Goal: Transaction & Acquisition: Purchase product/service

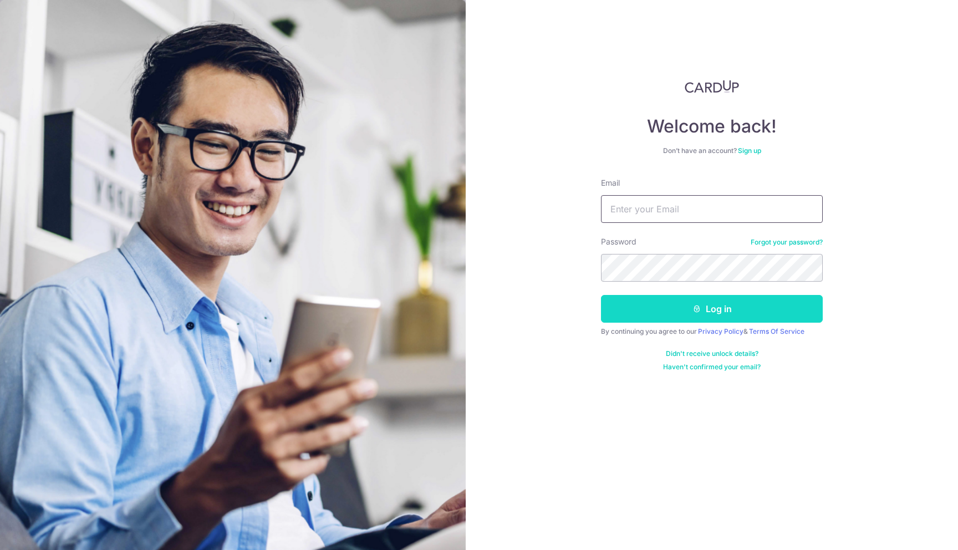
type input "[EMAIL_ADDRESS][DOMAIN_NAME]"
click at [655, 314] on button "Log in" at bounding box center [712, 309] width 222 height 28
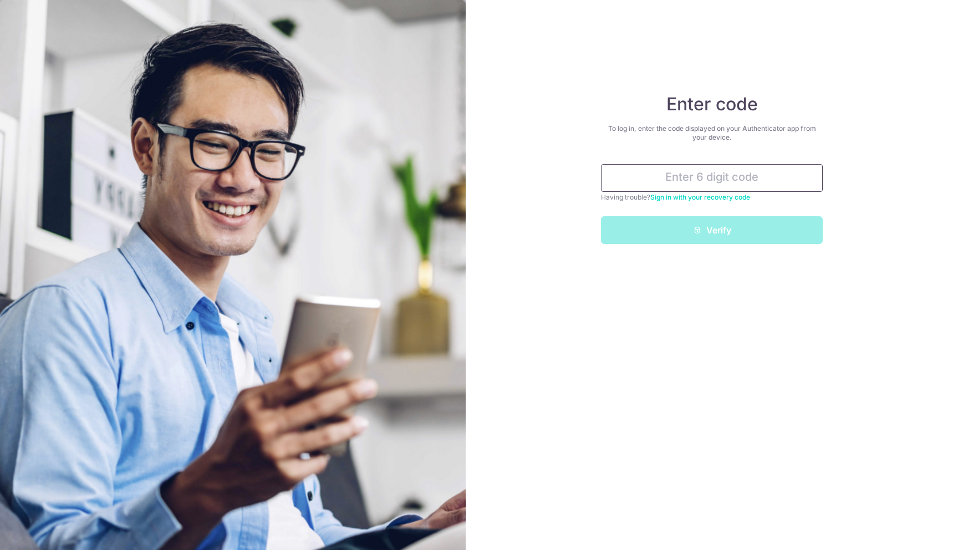
click at [721, 185] on input "text" at bounding box center [712, 178] width 222 height 28
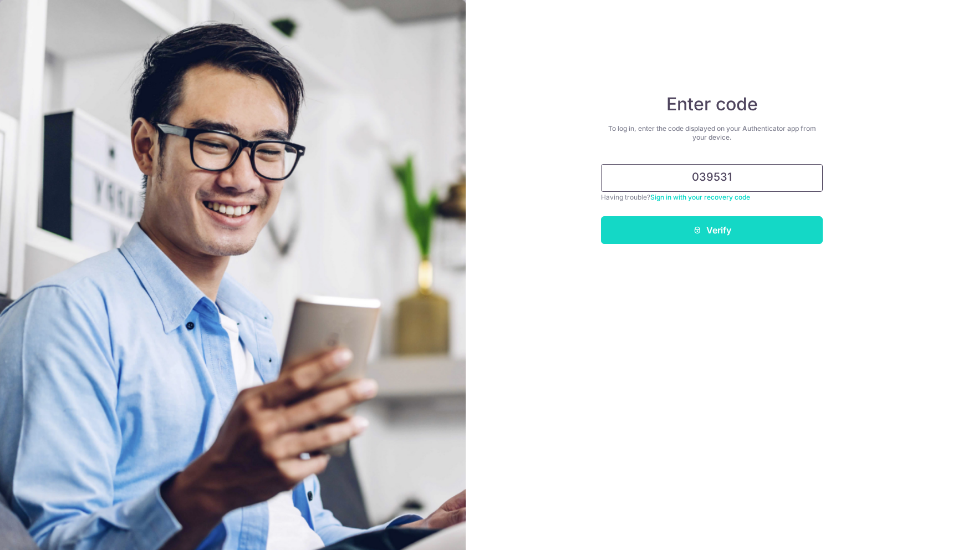
type input "039531"
click at [760, 231] on button "Verify" at bounding box center [712, 230] width 222 height 28
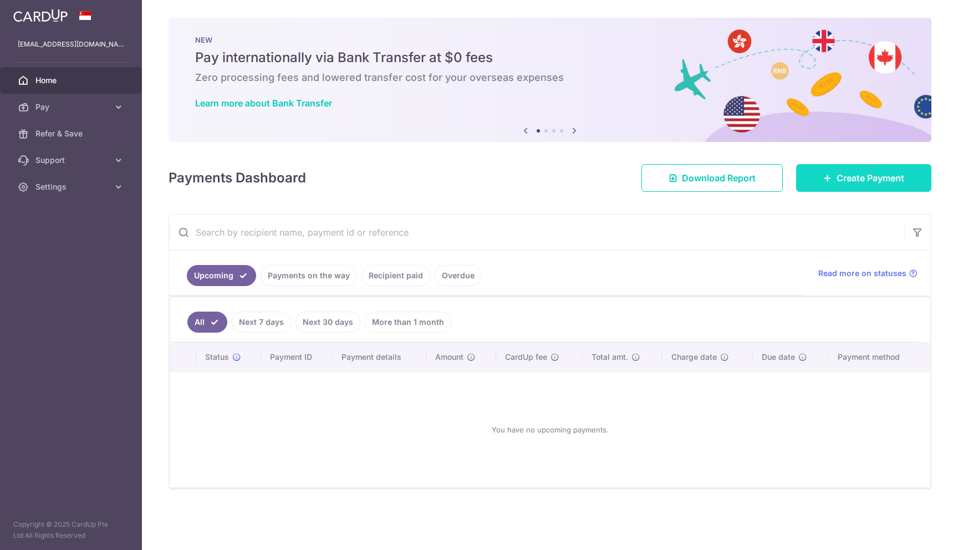
click at [893, 176] on span "Create Payment" at bounding box center [871, 177] width 68 height 13
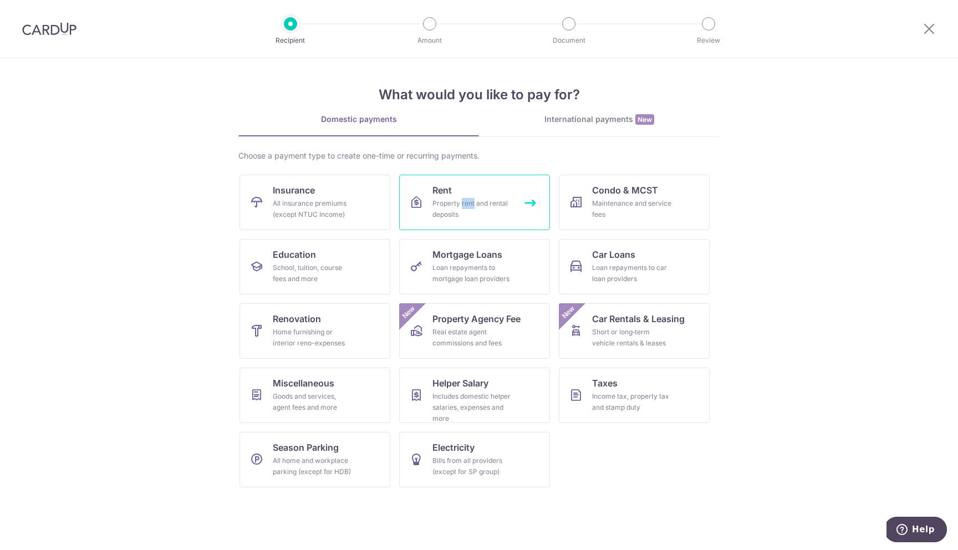
click at [457, 201] on div "Property rent and rental deposits" at bounding box center [472, 209] width 80 height 22
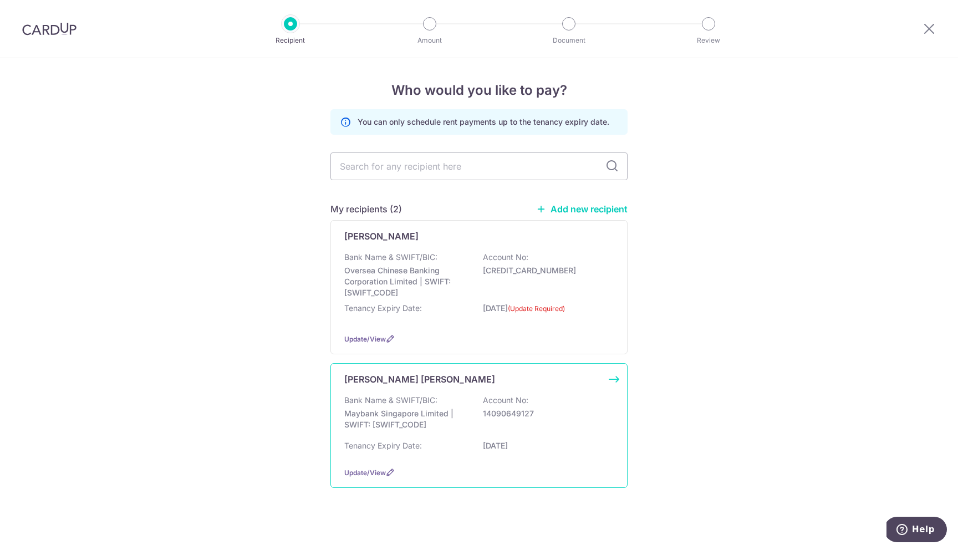
click at [412, 381] on p "Phua Swee Hoon Jessie" at bounding box center [419, 379] width 151 height 13
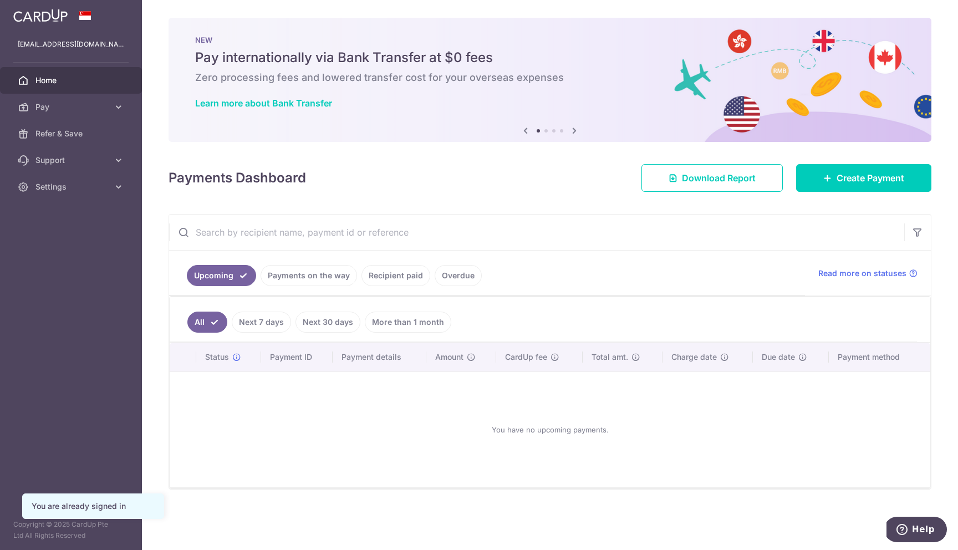
click at [297, 274] on link "Payments on the way" at bounding box center [309, 275] width 96 height 21
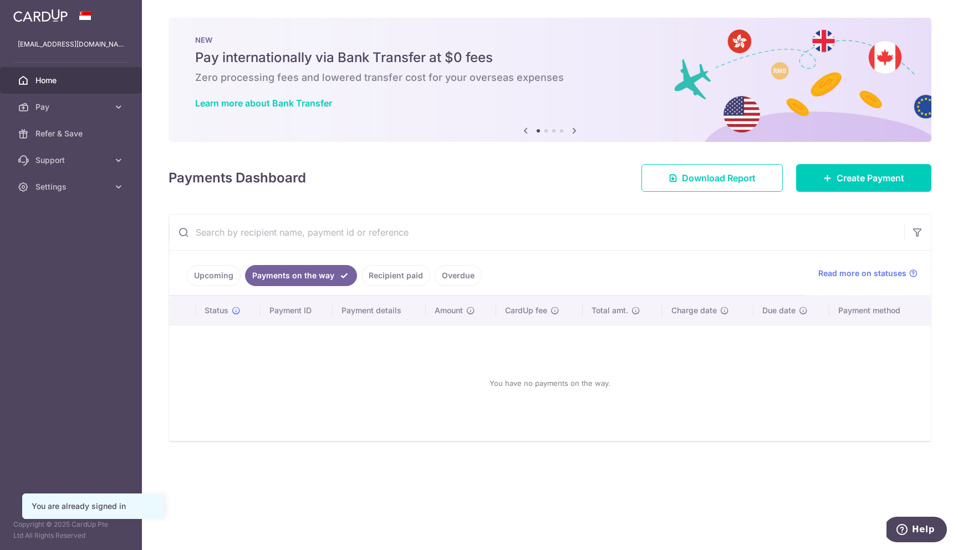
click at [391, 272] on link "Recipient paid" at bounding box center [395, 275] width 69 height 21
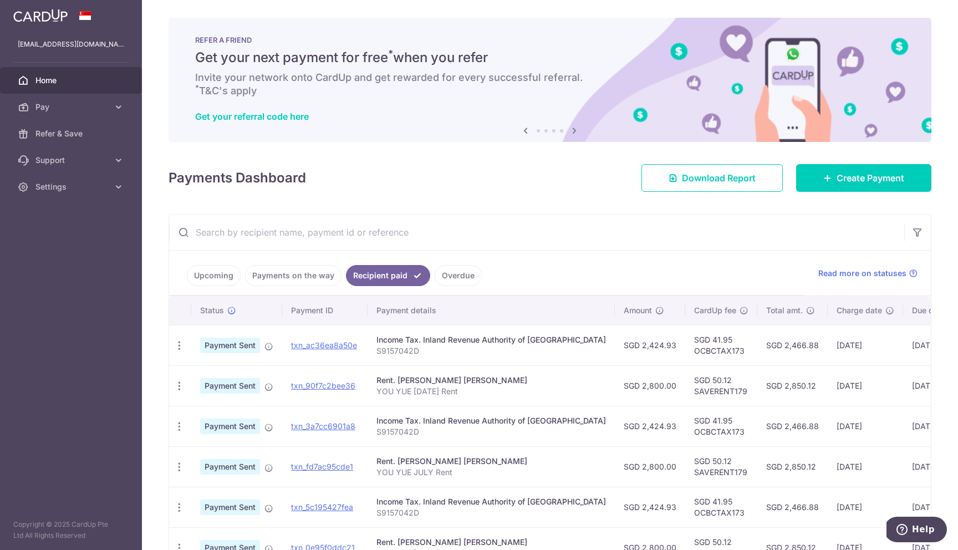
click at [685, 387] on td "SGD 50.12 SAVERENT179" at bounding box center [721, 385] width 72 height 40
copy td "SAVERENT179"
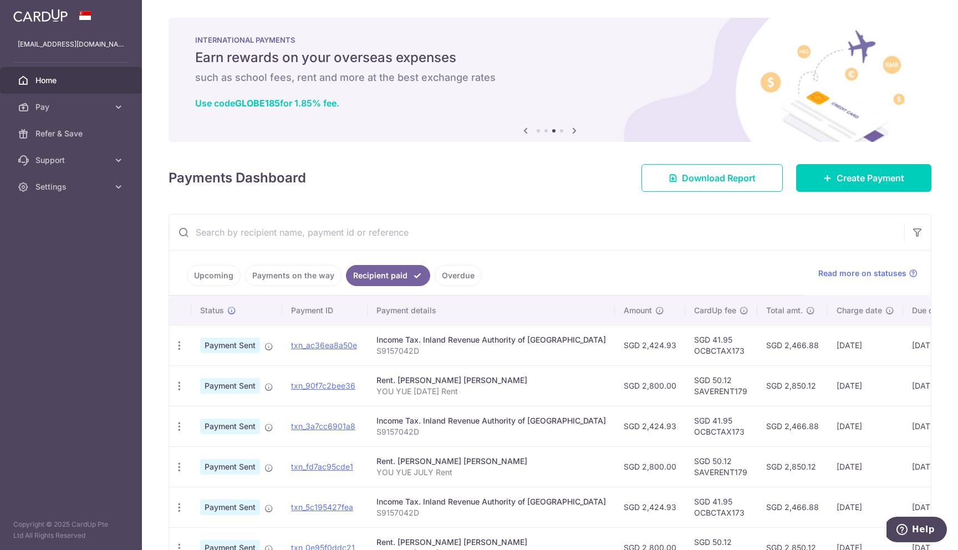
click at [685, 352] on td "SGD 41.95 OCBCTAX173" at bounding box center [721, 345] width 72 height 40
copy td "OCBCTAX173"
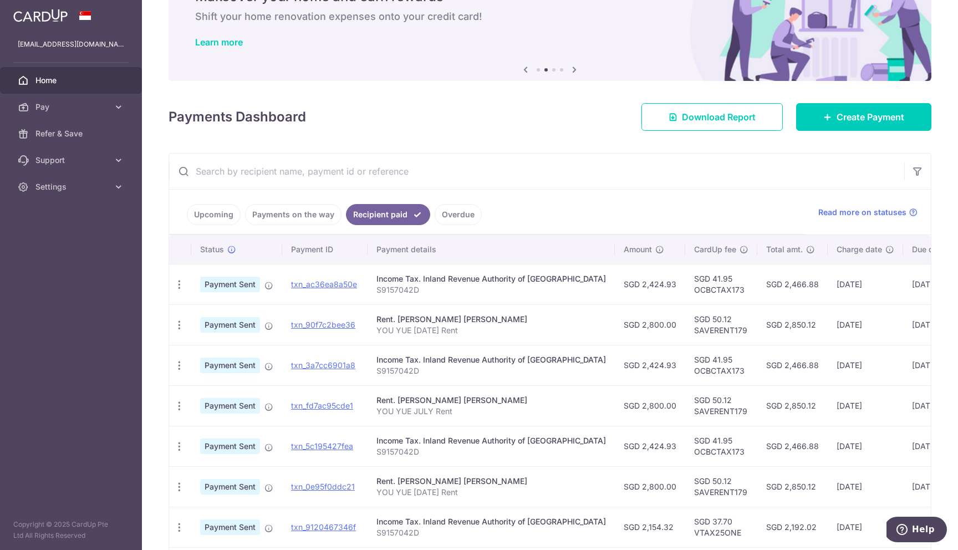
scroll to position [62, 0]
click at [406, 291] on p "S9157042D" at bounding box center [491, 288] width 230 height 11
copy p "S9157042D"
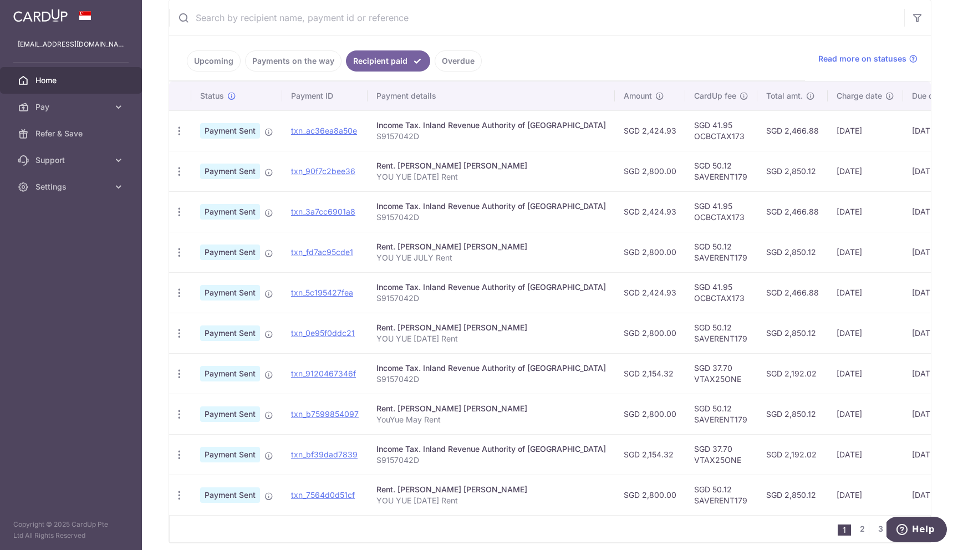
scroll to position [206, 0]
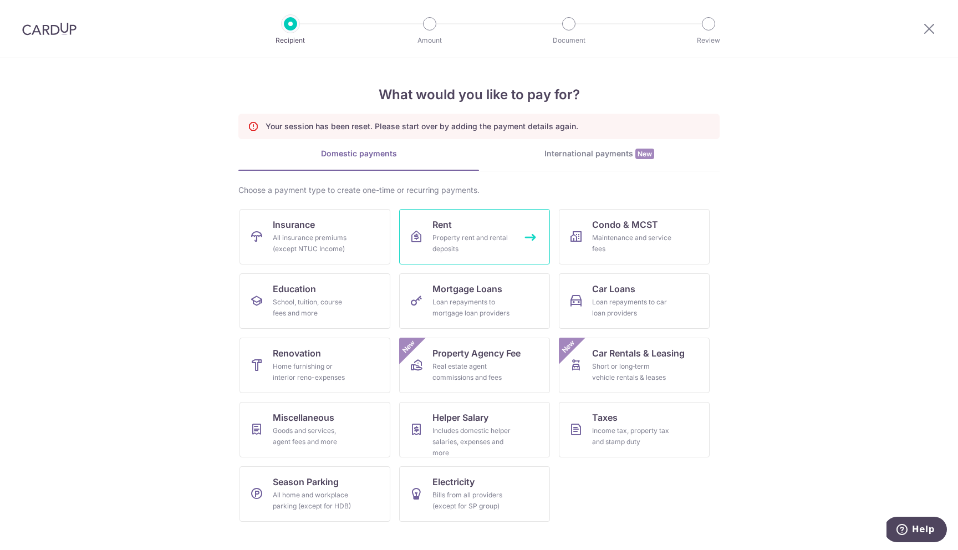
click at [506, 247] on div "Property rent and rental deposits" at bounding box center [472, 243] width 80 height 22
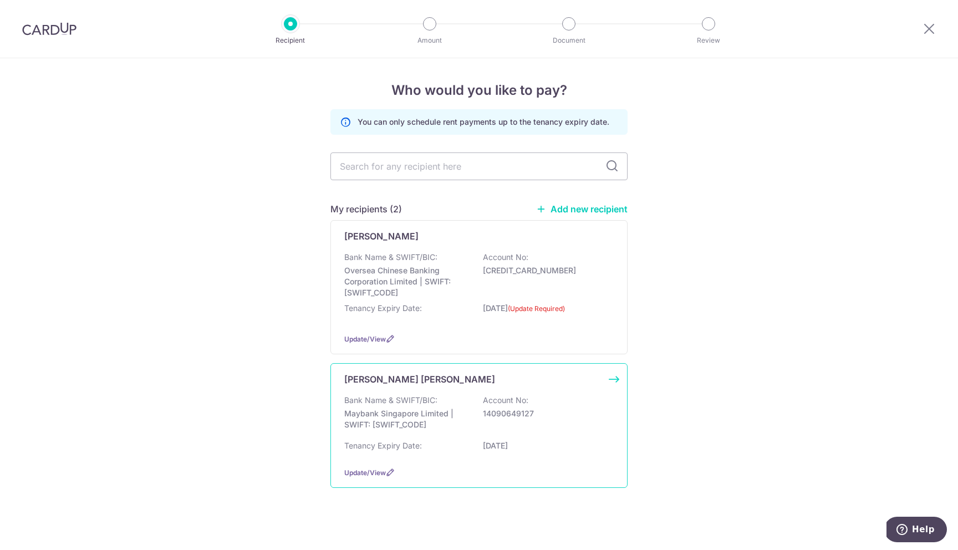
click at [454, 395] on div "Bank Name & SWIFT/BIC: Maybank Singapore Limited | SWIFT: [SWIFT_CODE] Account …" at bounding box center [478, 415] width 269 height 41
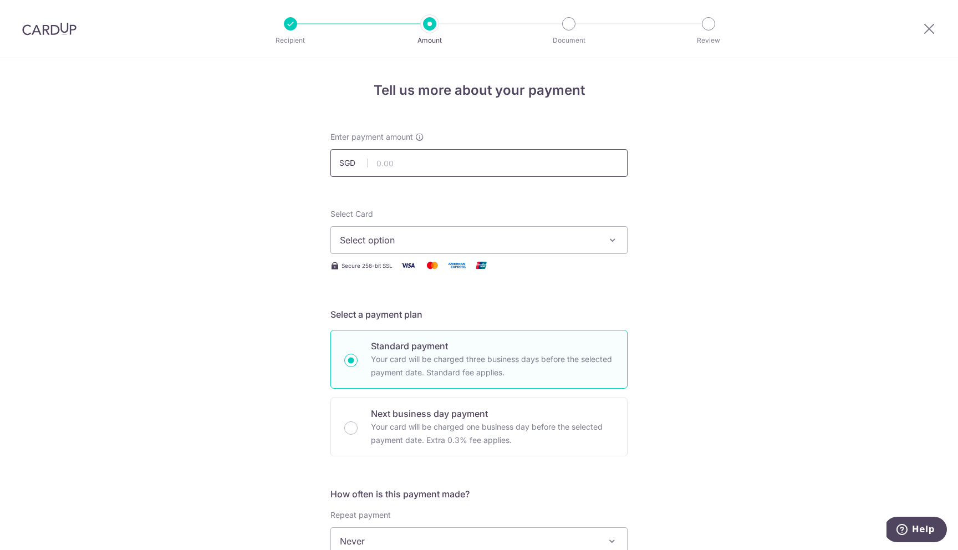
click at [426, 167] on input "text" at bounding box center [478, 163] width 297 height 28
type input "2,800.00"
click at [425, 230] on button "Select option" at bounding box center [478, 240] width 297 height 28
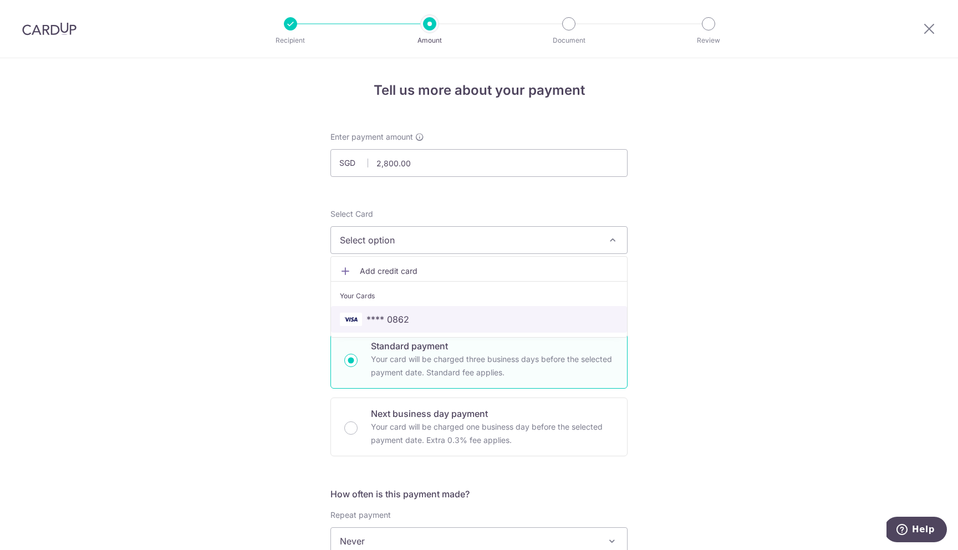
click at [399, 314] on span "**** 0862" at bounding box center [387, 319] width 43 height 13
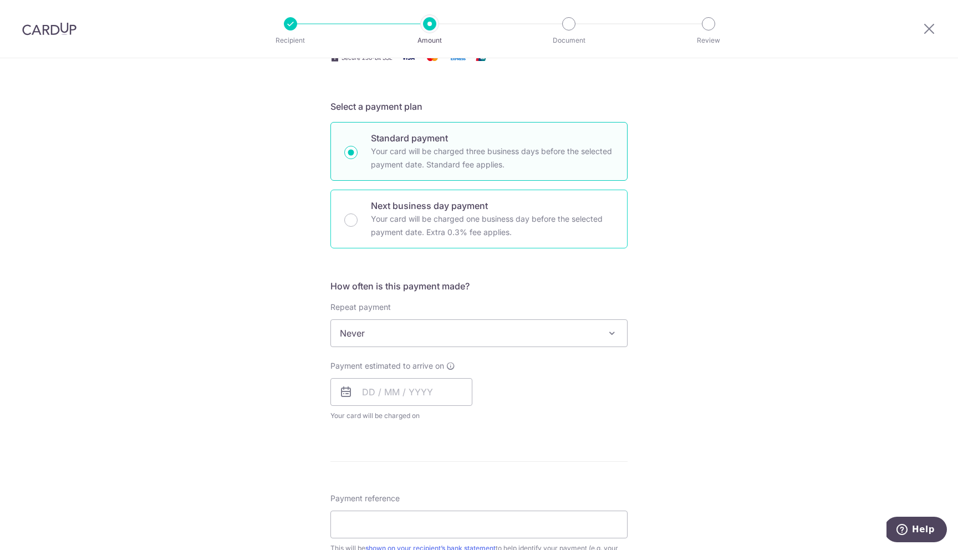
scroll to position [228, 0]
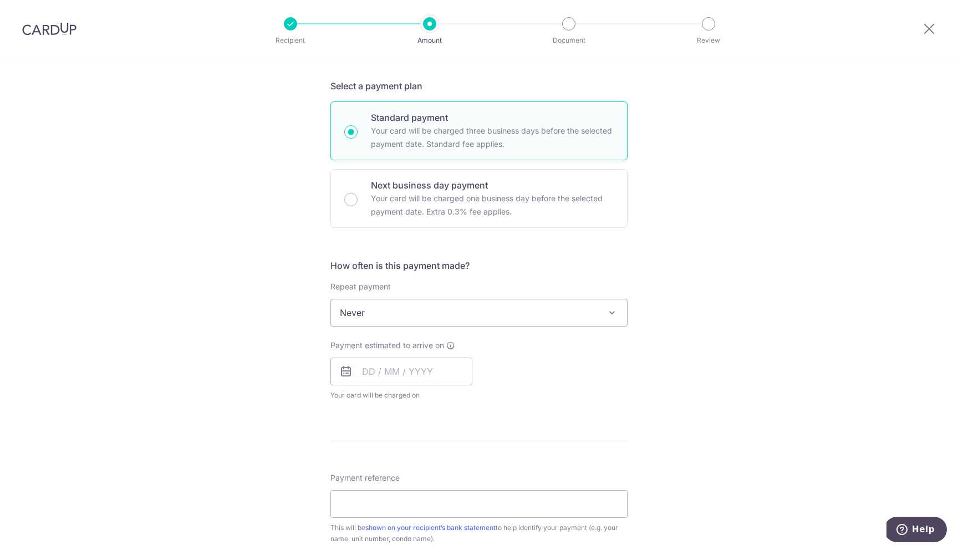
click at [390, 311] on span "Never" at bounding box center [479, 312] width 296 height 27
click at [384, 376] on input "text" at bounding box center [401, 372] width 142 height 28
click at [378, 496] on link "15" at bounding box center [375, 495] width 18 height 18
type input "[DATE]"
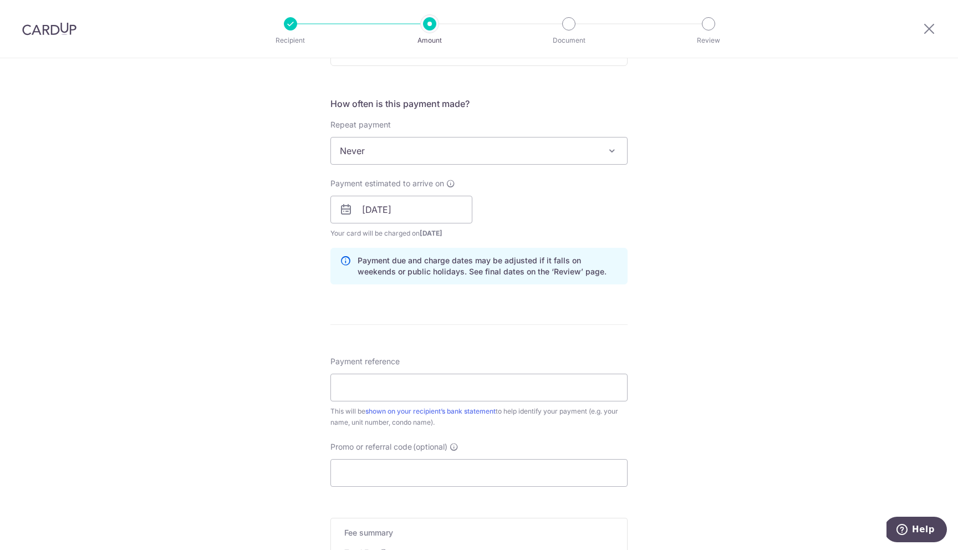
scroll to position [434, 0]
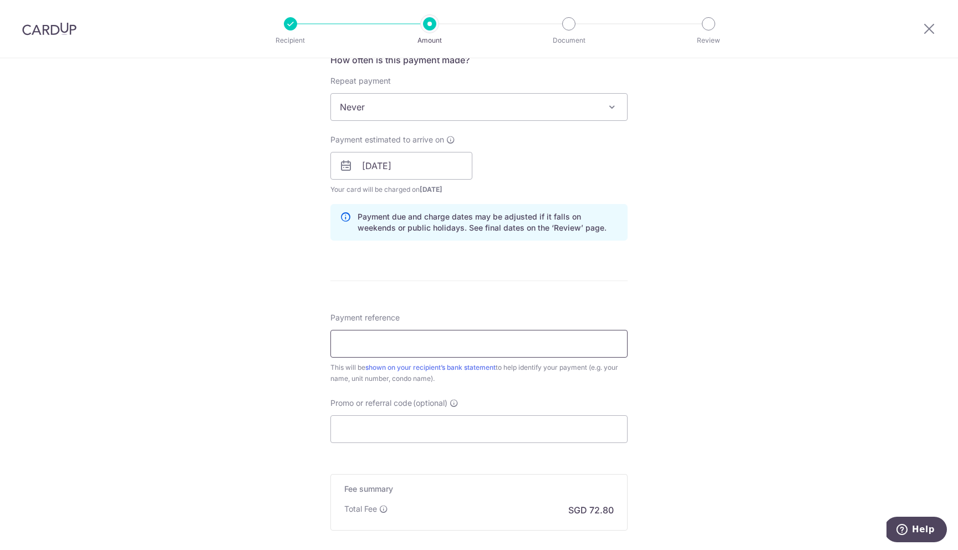
click at [435, 341] on input "Payment reference" at bounding box center [478, 344] width 297 height 28
type input "YOUYUE [DATE] rent"
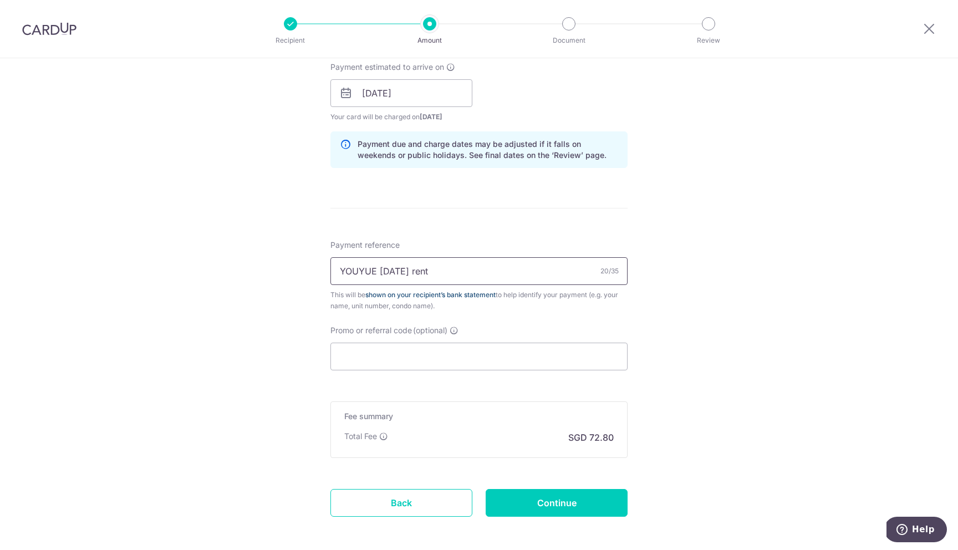
scroll to position [536, 0]
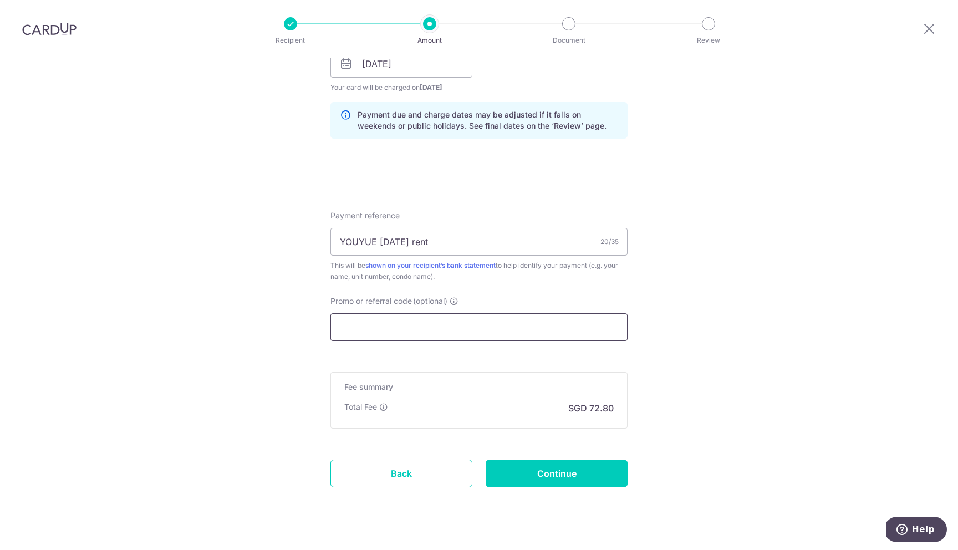
click at [453, 331] on input "Promo or referral code (optional)" at bounding box center [478, 327] width 297 height 28
click at [436, 328] on input "Promo or referral code (optional)" at bounding box center [478, 327] width 297 height 28
paste input "SAVERENT179"
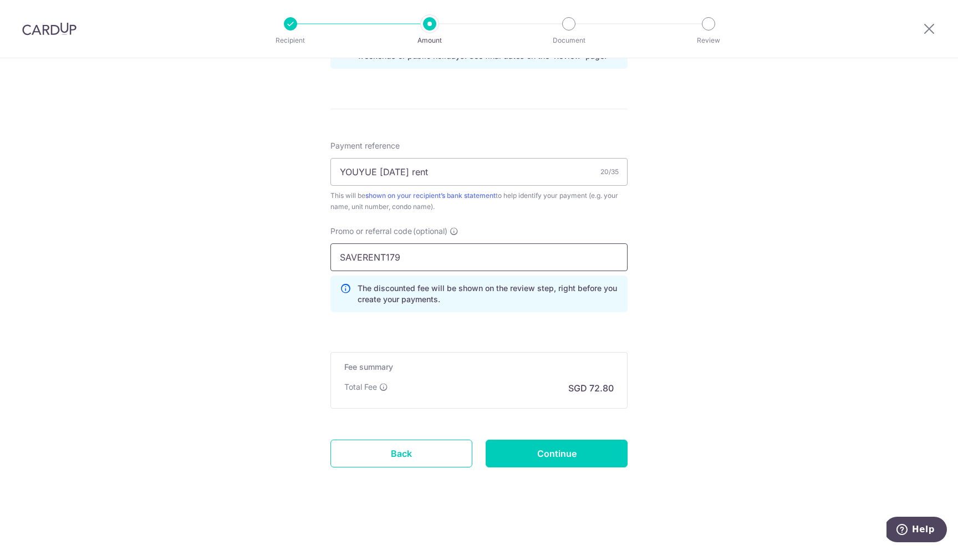
scroll to position [607, 0]
type input "SAVERENT179"
click at [561, 450] on input "Continue" at bounding box center [557, 453] width 142 height 28
type input "Create Schedule"
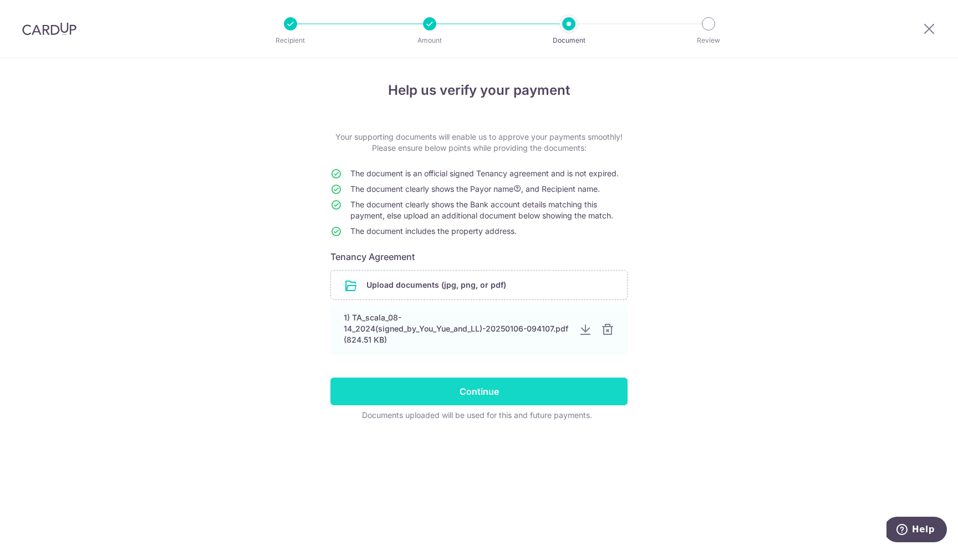
click at [496, 397] on input "Continue" at bounding box center [478, 392] width 297 height 28
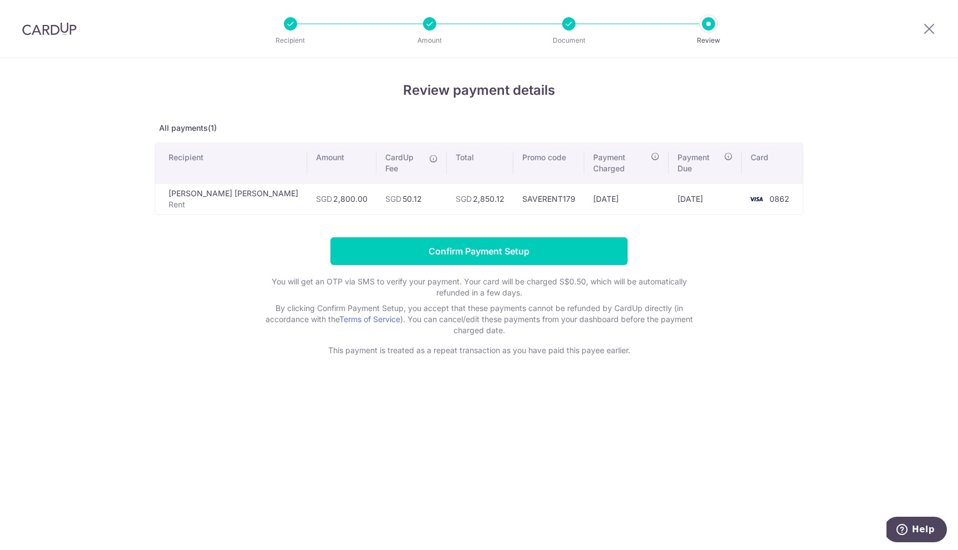
click at [199, 183] on td "Phua Swee Hoon Jessie Rent" at bounding box center [231, 199] width 152 height 32
copy td "Phua Swee Hoon Jessie"
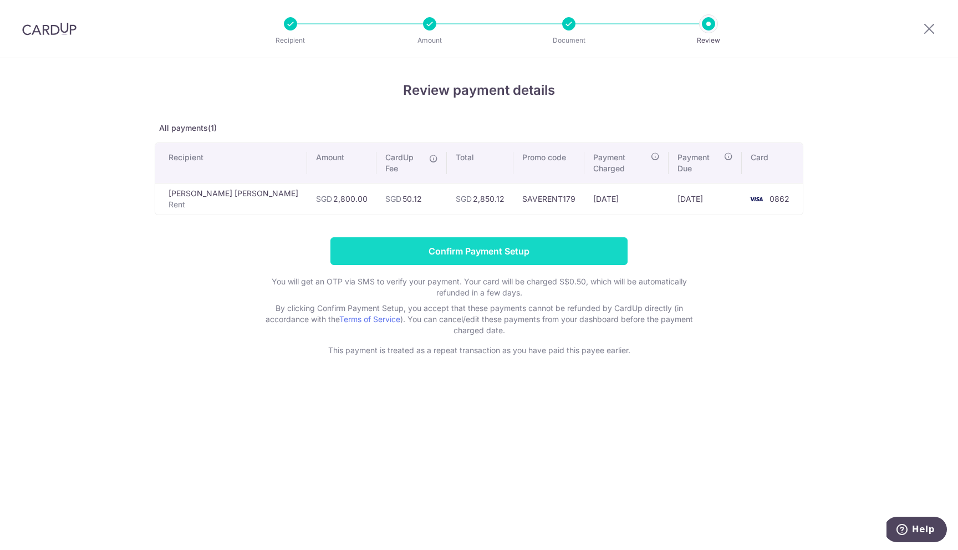
click at [503, 237] on input "Confirm Payment Setup" at bounding box center [478, 251] width 297 height 28
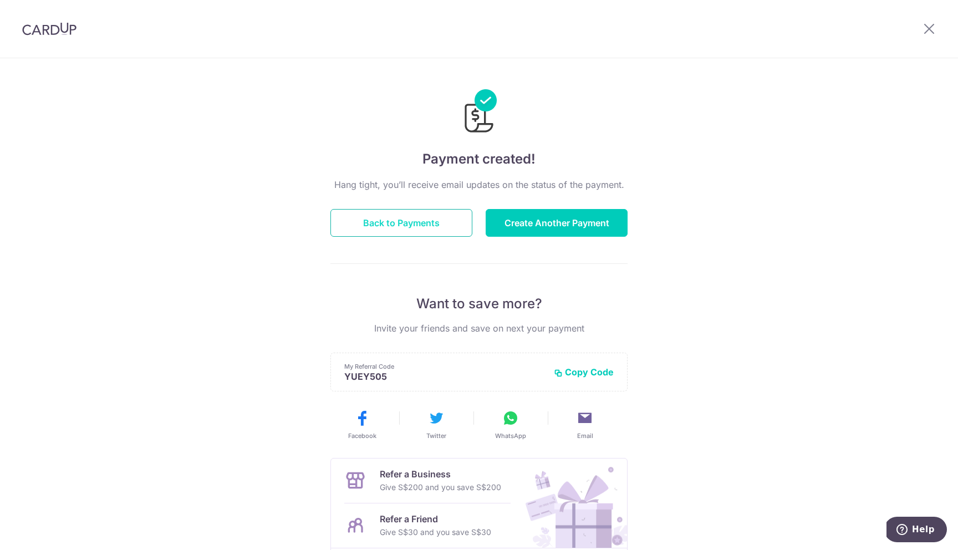
click at [461, 224] on button "Back to Payments" at bounding box center [401, 223] width 142 height 28
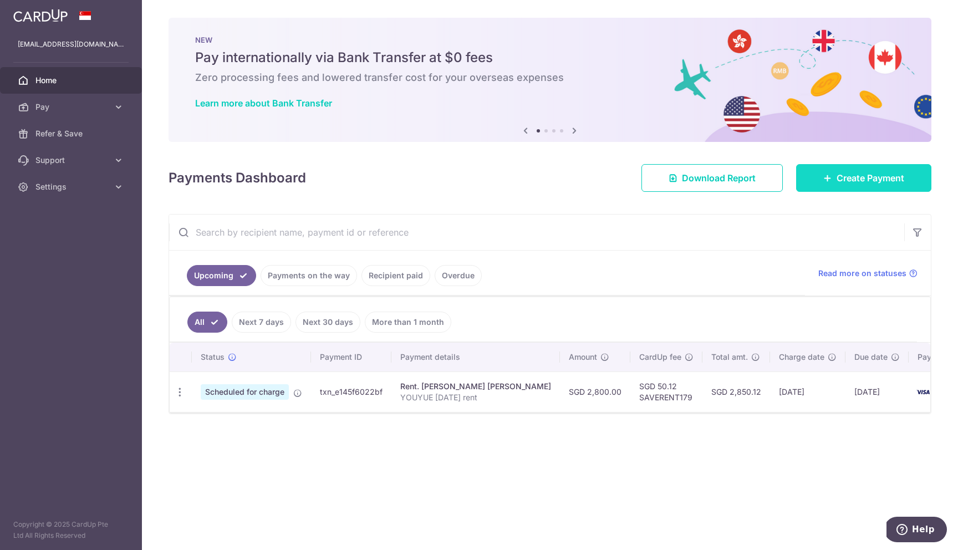
click at [878, 185] on link "Create Payment" at bounding box center [863, 178] width 135 height 28
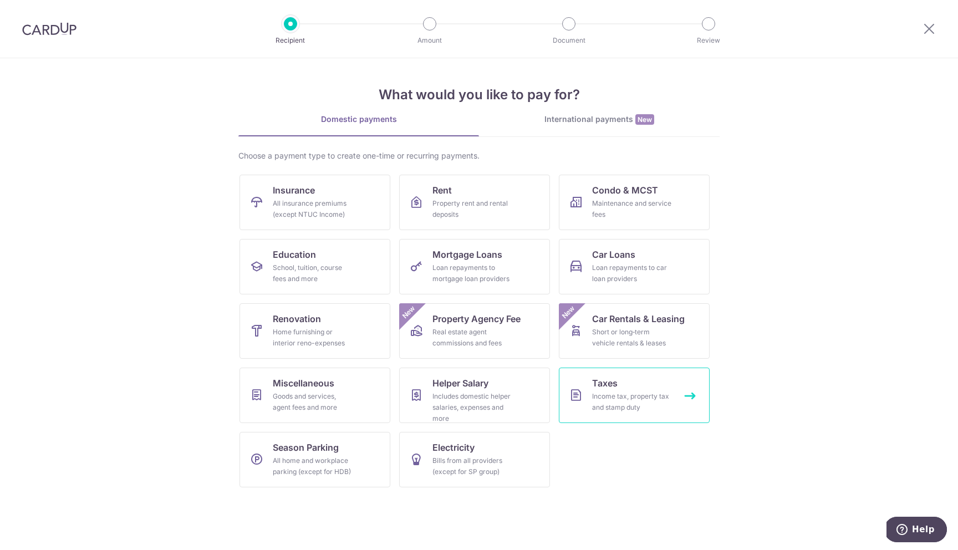
click at [627, 388] on link "Taxes Income tax, property tax and stamp duty" at bounding box center [634, 395] width 151 height 55
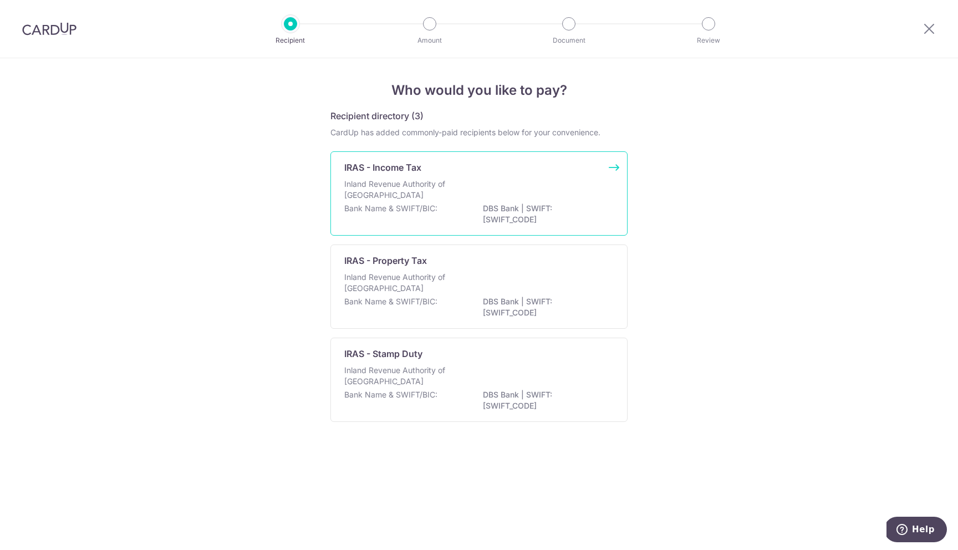
click at [422, 202] on div "Inland Revenue Authority of [GEOGRAPHIC_DATA]" at bounding box center [478, 191] width 269 height 24
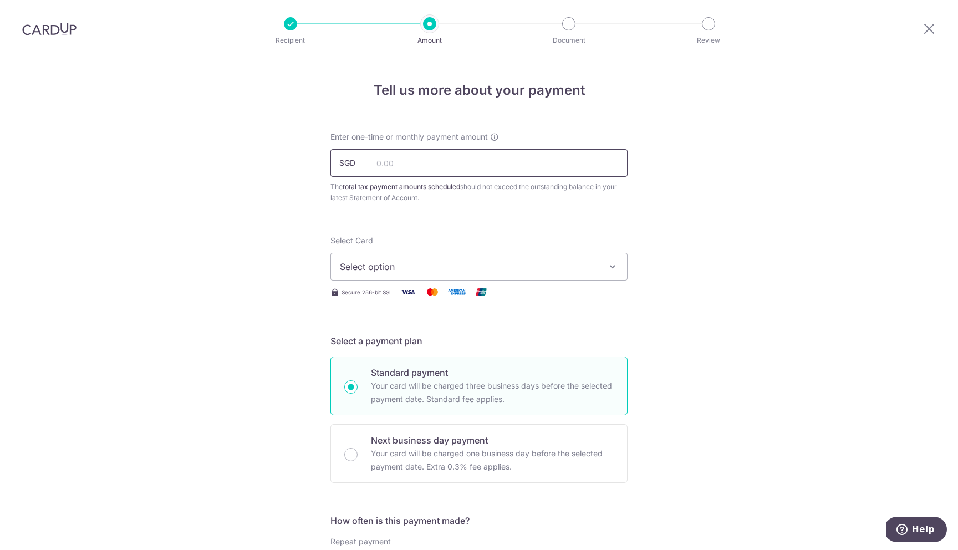
click at [414, 170] on input "text" at bounding box center [478, 163] width 297 height 28
click at [452, 169] on input "text" at bounding box center [478, 163] width 297 height 28
paste input "2,424.93"
type input "2,424.93"
click at [394, 267] on span "Select option" at bounding box center [469, 266] width 258 height 13
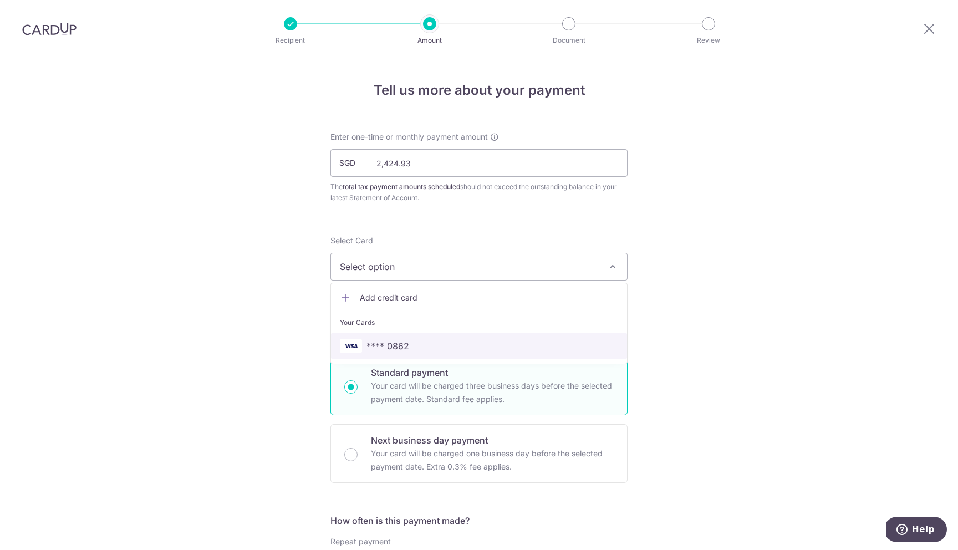
click at [379, 344] on span "**** 0862" at bounding box center [387, 345] width 43 height 13
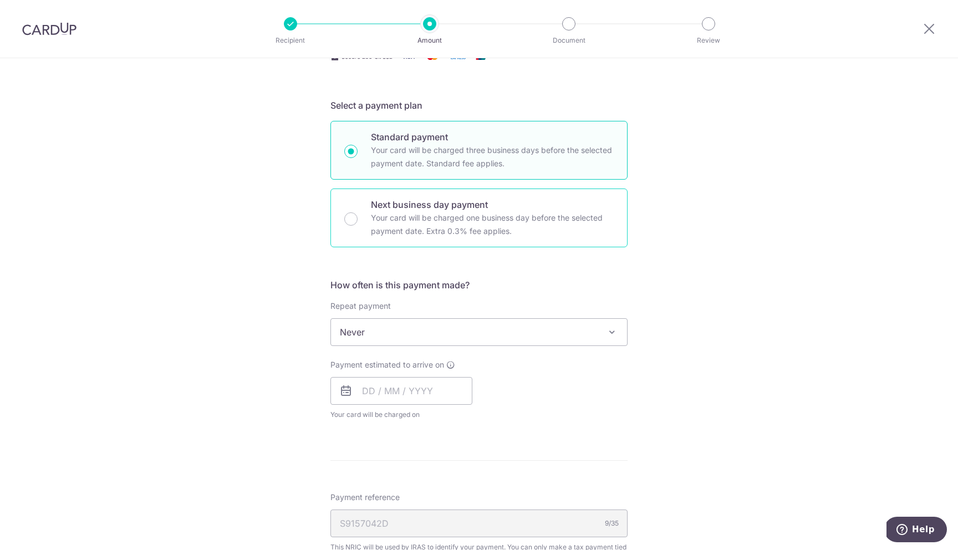
scroll to position [283, 0]
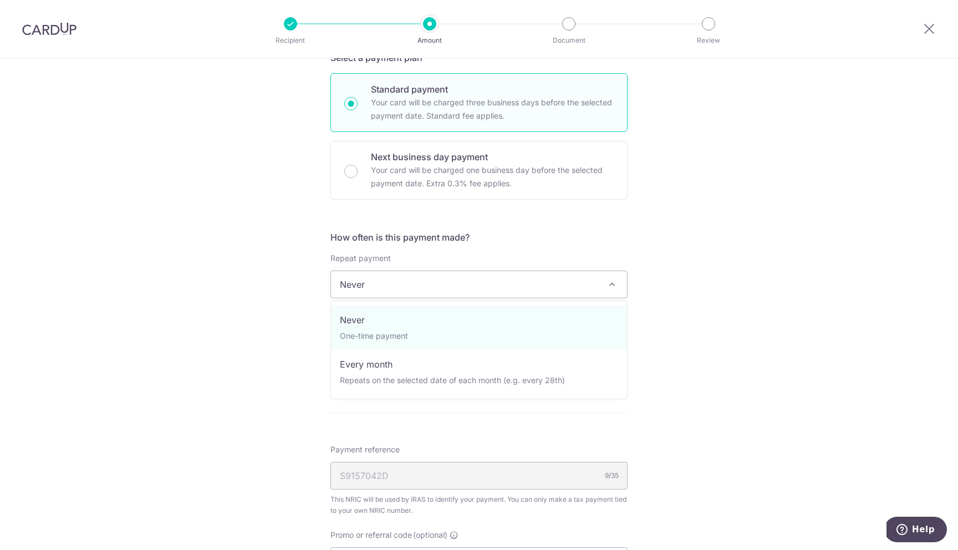
click at [404, 282] on span "Never" at bounding box center [479, 284] width 296 height 27
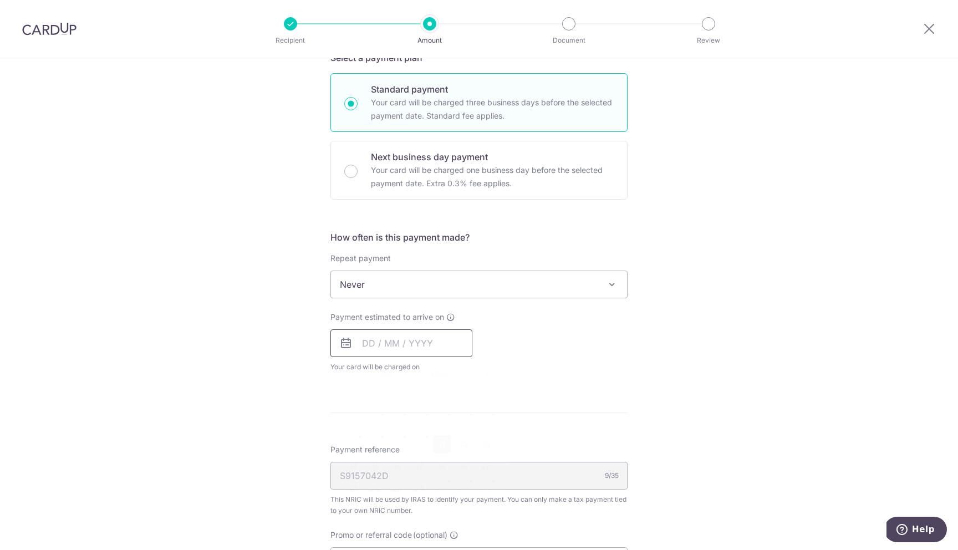
click at [370, 342] on input "text" at bounding box center [401, 343] width 142 height 28
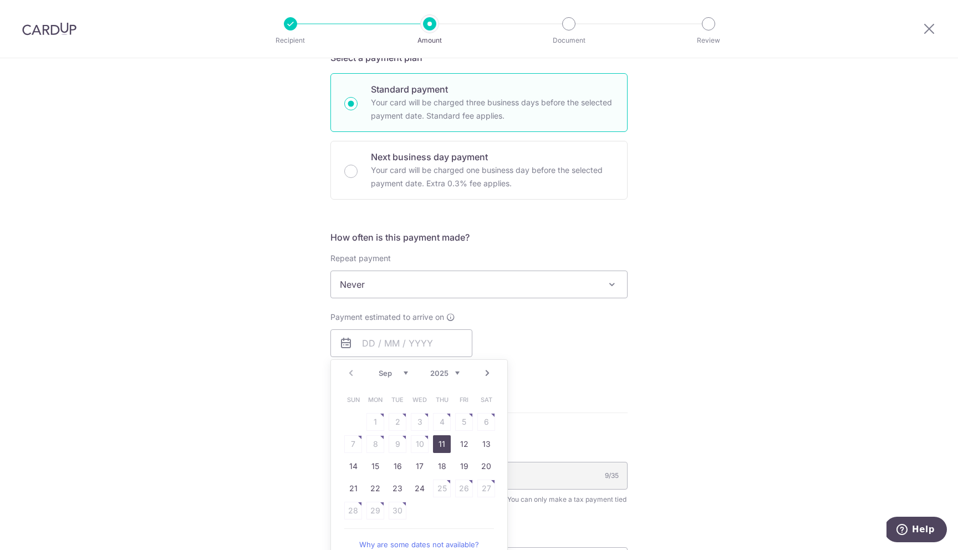
click at [523, 284] on span "Never" at bounding box center [479, 284] width 296 height 27
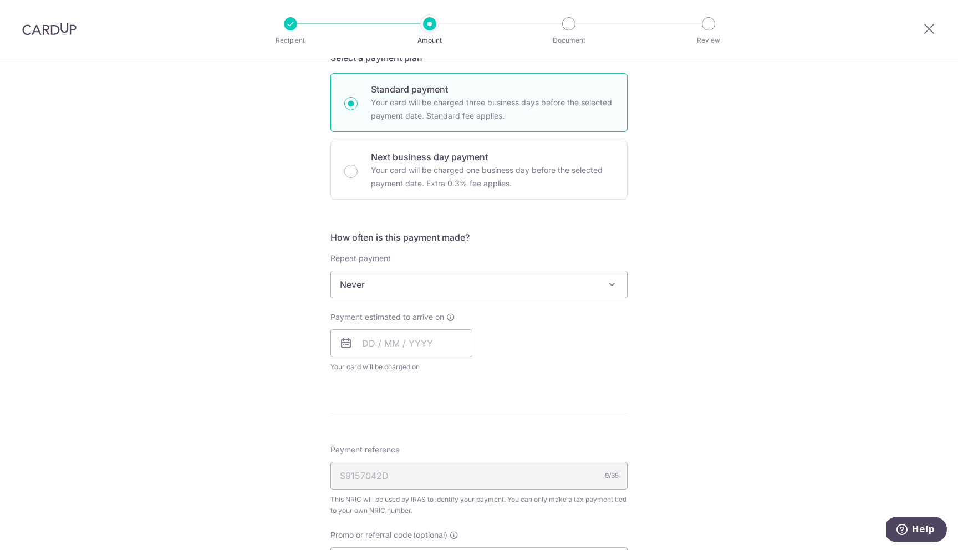
click at [310, 298] on div "Tell us more about your payment Enter one-time or monthly payment amount SGD 2,…" at bounding box center [479, 290] width 958 height 1030
click at [363, 334] on input "text" at bounding box center [401, 343] width 142 height 28
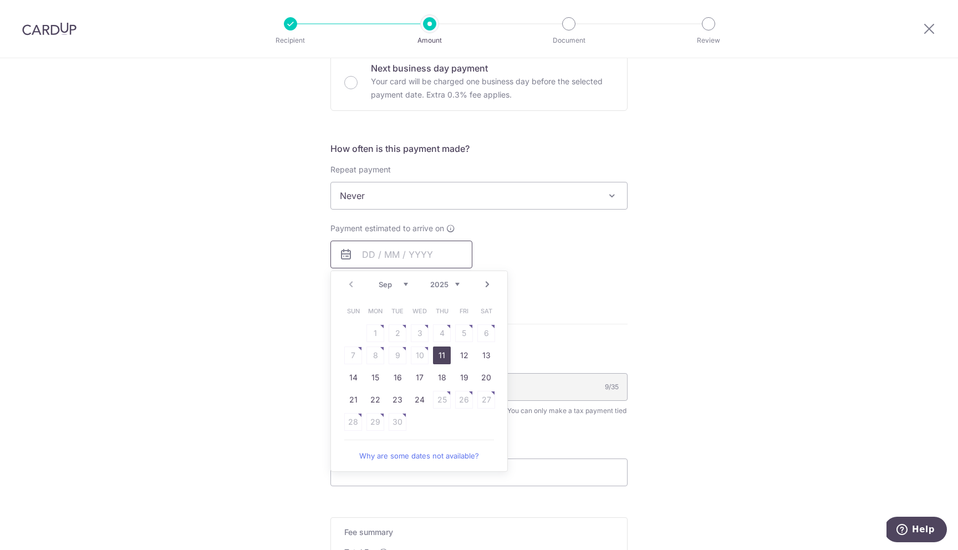
scroll to position [375, 0]
click at [423, 394] on link "24" at bounding box center [420, 397] width 18 height 18
type input "[DATE]"
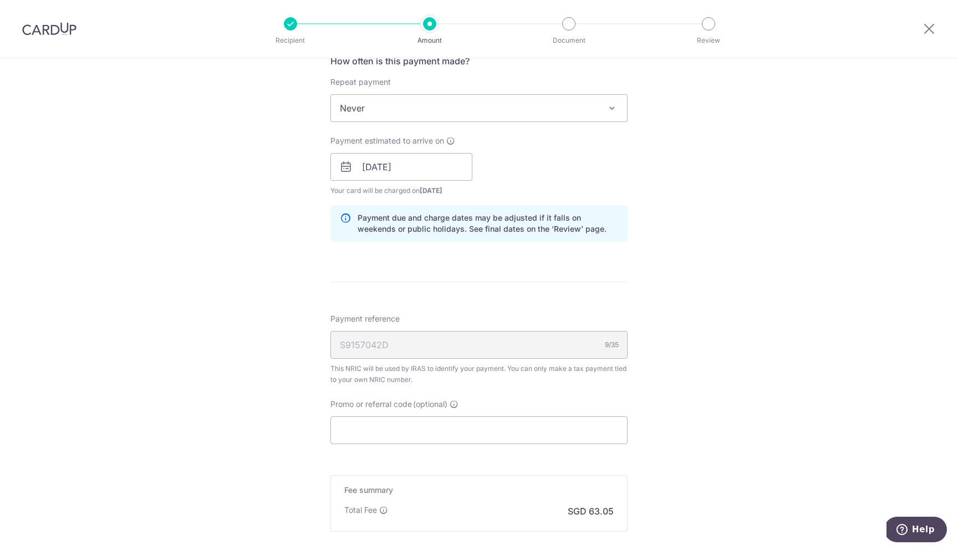
scroll to position [513, 0]
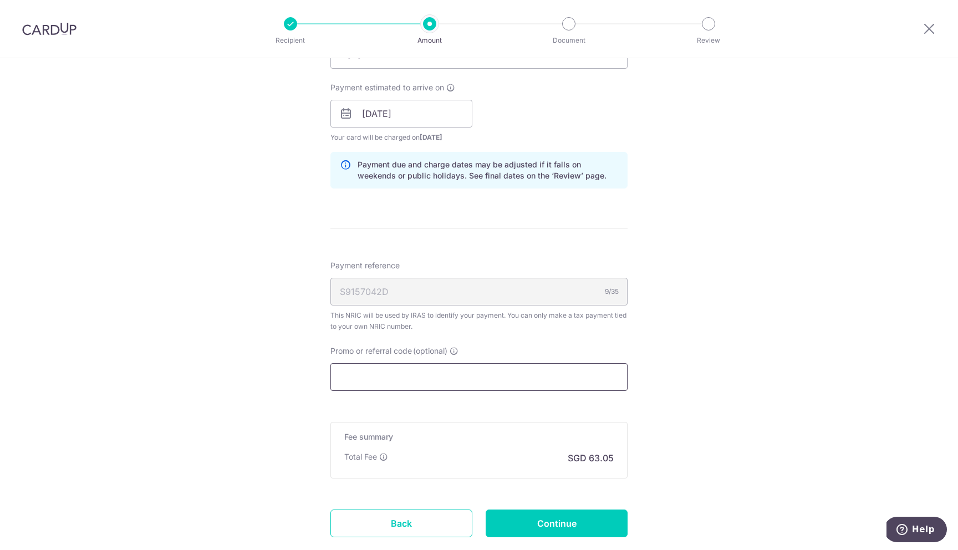
click at [418, 381] on input "Promo or referral code (optional)" at bounding box center [478, 377] width 297 height 28
paste input "OCBCTAX173"
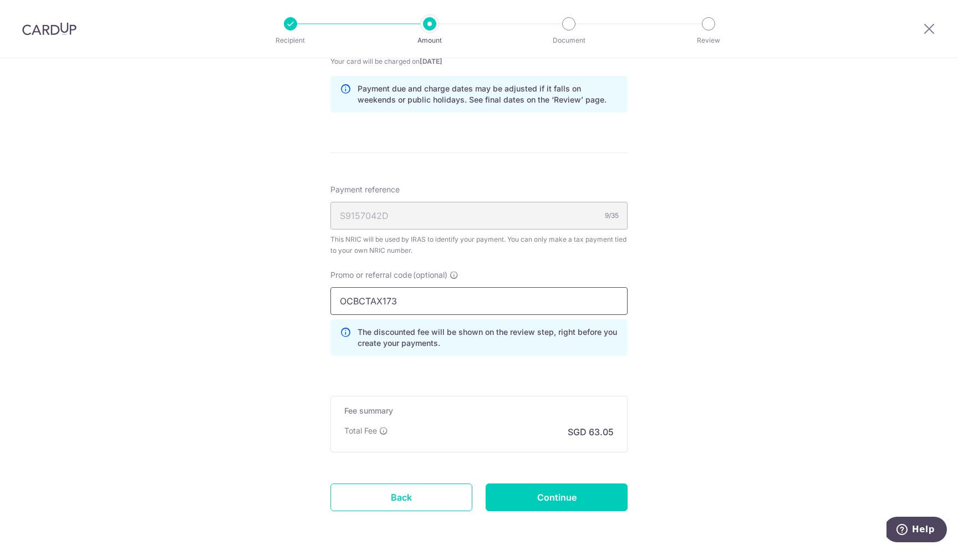
scroll to position [616, 0]
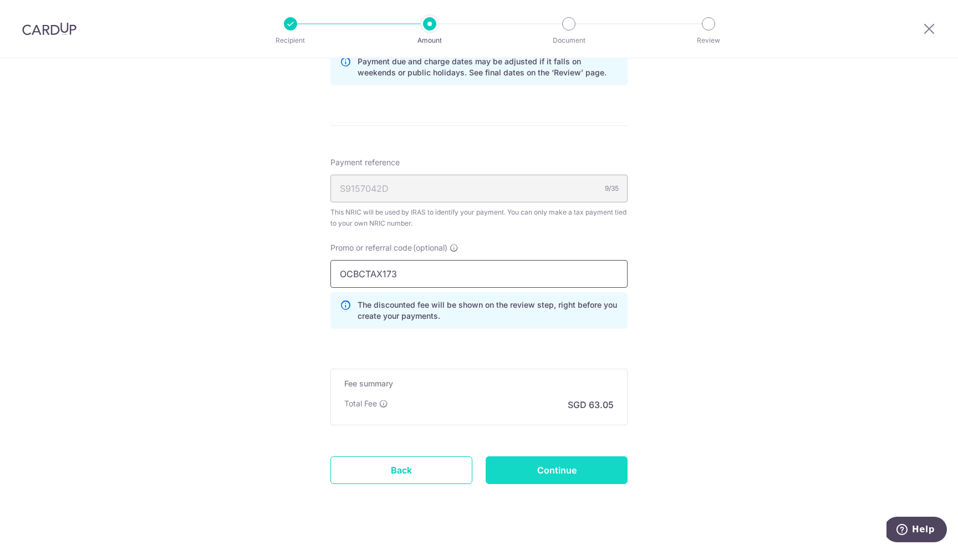
type input "OCBCTAX173"
click at [524, 475] on input "Continue" at bounding box center [557, 470] width 142 height 28
type input "Create Schedule"
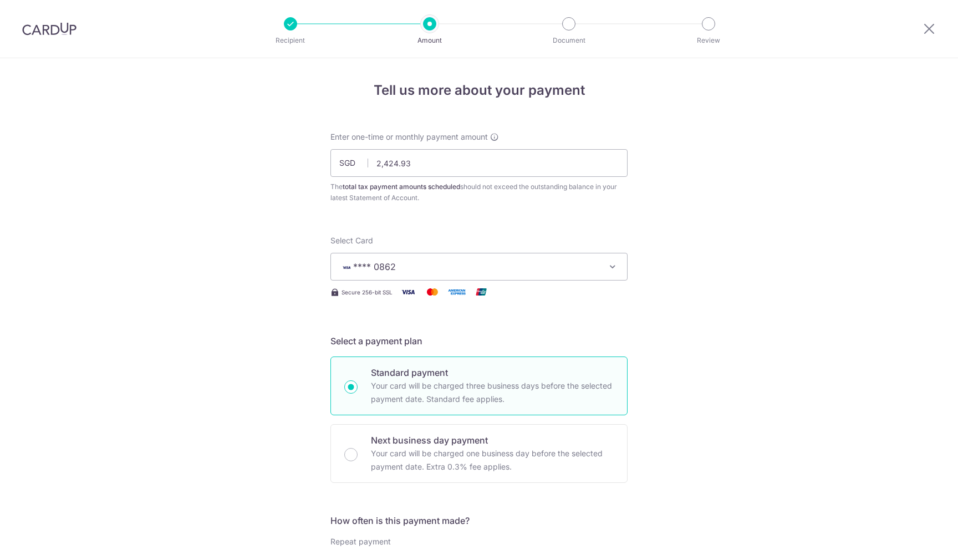
scroll to position [649, 0]
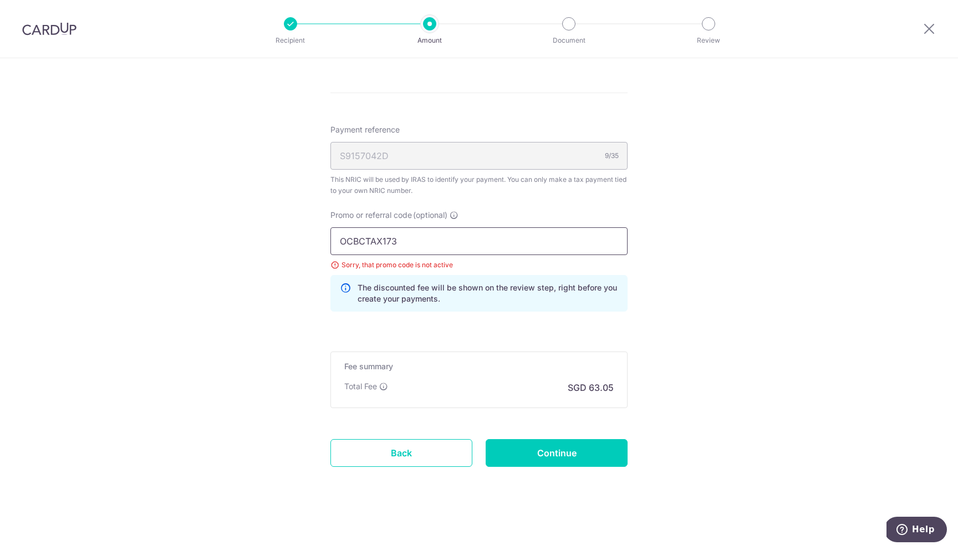
click at [358, 242] on input "OCBCTAX173" at bounding box center [478, 241] width 297 height 28
paste input "OCBCTAX173"
type input "OCBCTAX173"
click at [571, 447] on input "Continue" at bounding box center [557, 453] width 142 height 28
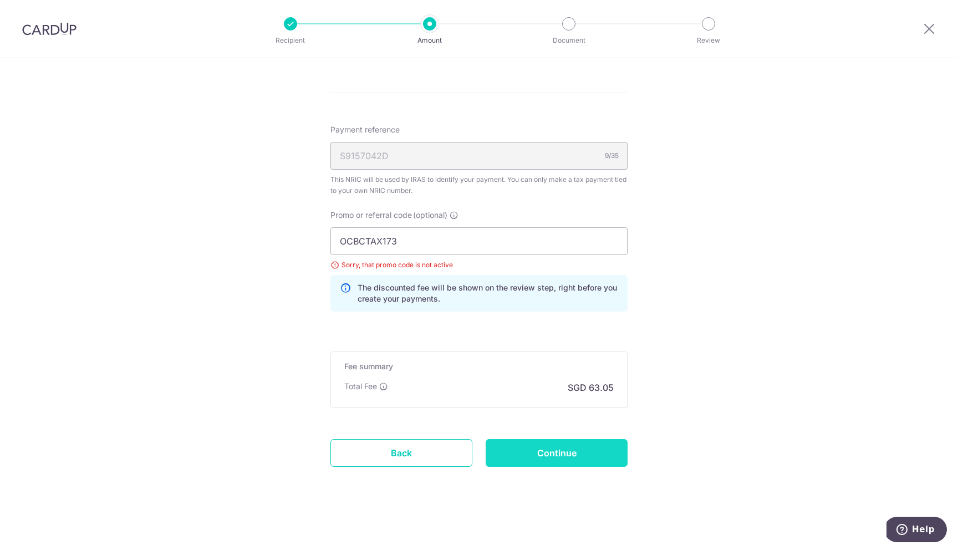
type input "Update Schedule"
click at [571, 447] on div "Update Schedule" at bounding box center [556, 453] width 155 height 28
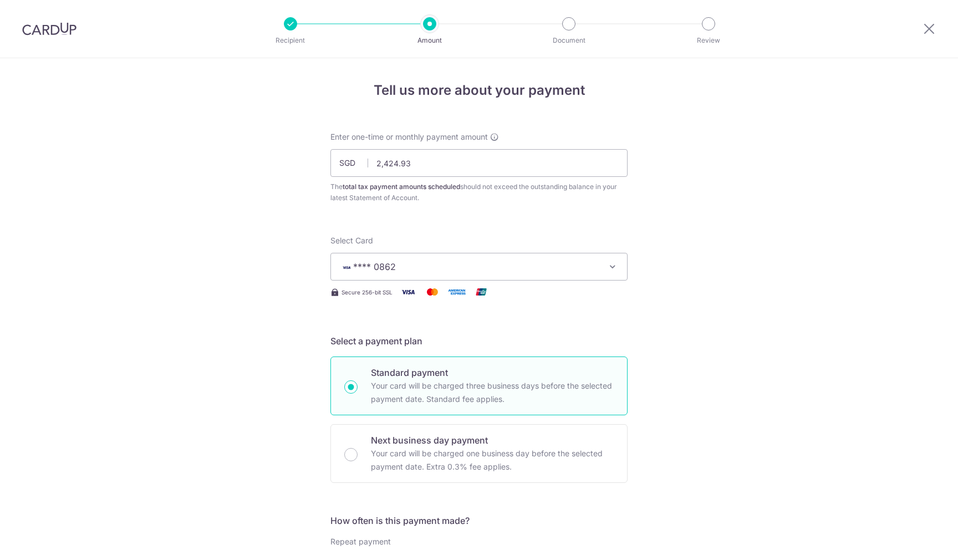
scroll to position [649, 0]
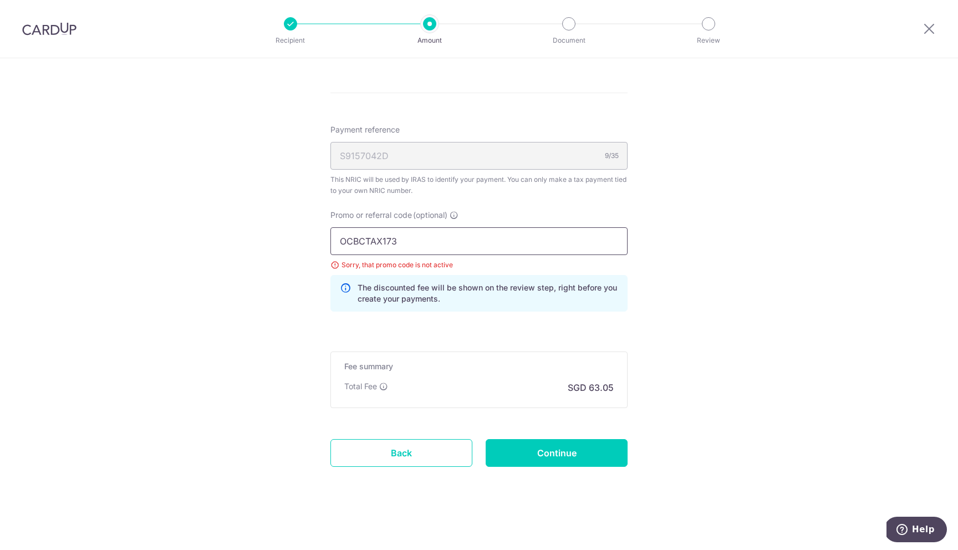
click at [383, 238] on input "OCBCTAX173" at bounding box center [478, 241] width 297 height 28
paste input "155"
type input "OCBC155"
click at [537, 445] on input "Continue" at bounding box center [557, 453] width 142 height 28
type input "Update Schedule"
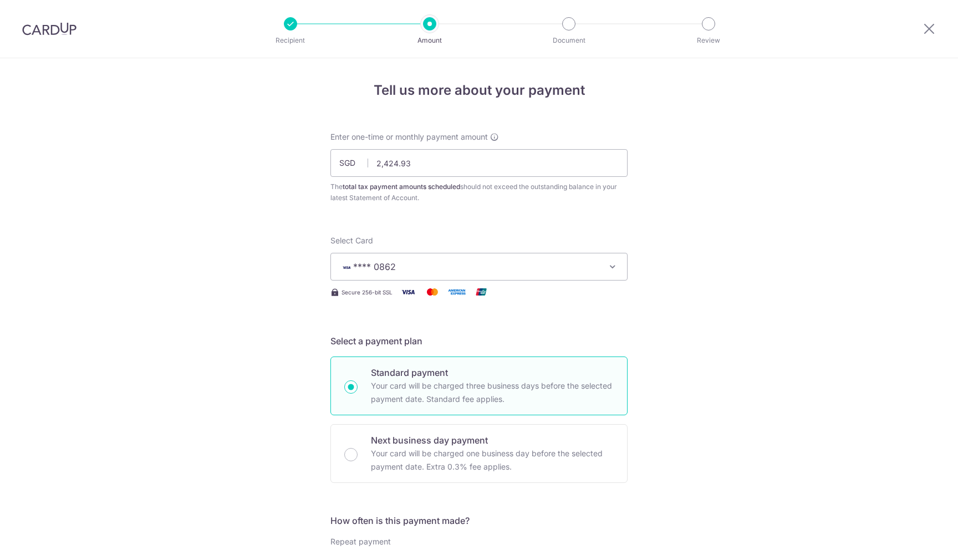
scroll to position [649, 0]
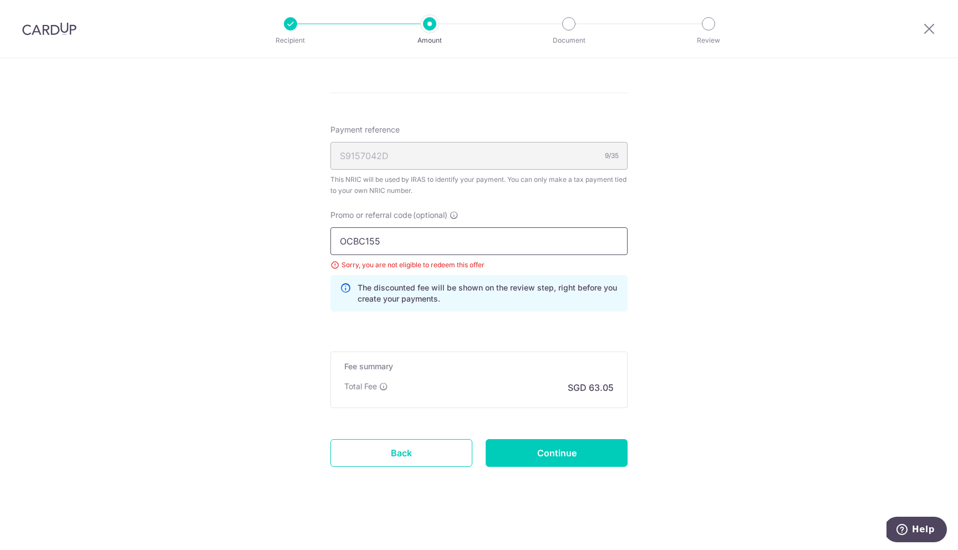
click at [397, 245] on input "OCBC155" at bounding box center [478, 241] width 297 height 28
paste input "8"
type input "OCBC18"
click at [588, 448] on input "Continue" at bounding box center [557, 453] width 142 height 28
type input "Update Schedule"
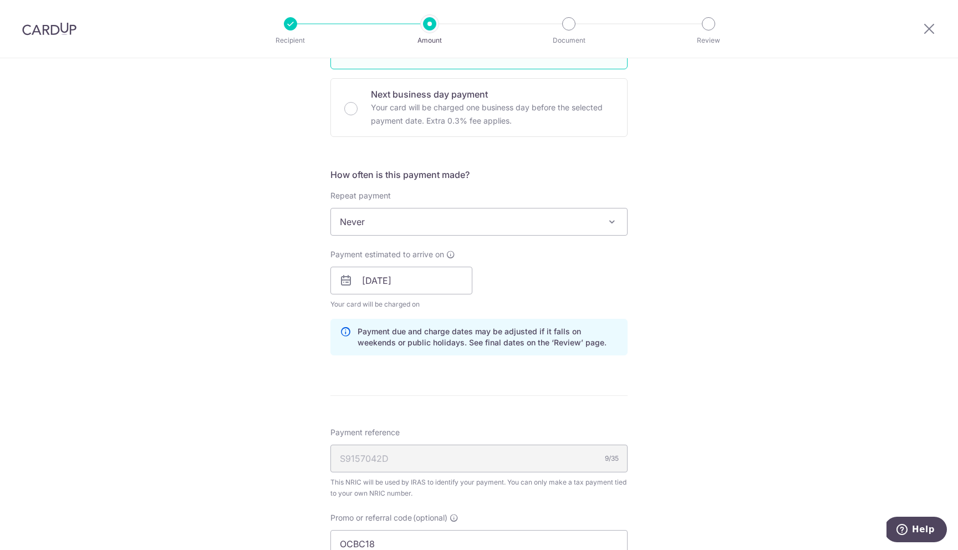
scroll to position [327, 0]
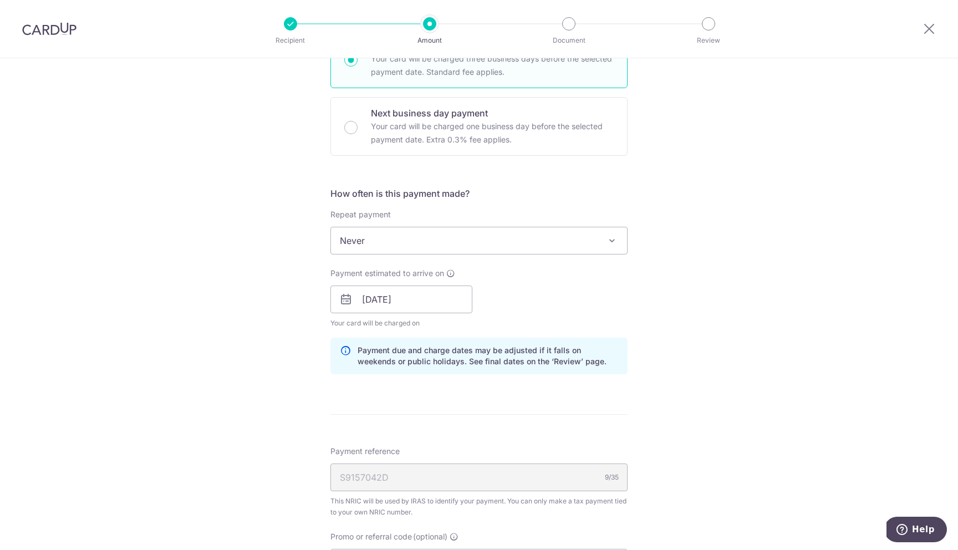
click at [417, 242] on span "Never" at bounding box center [479, 240] width 296 height 27
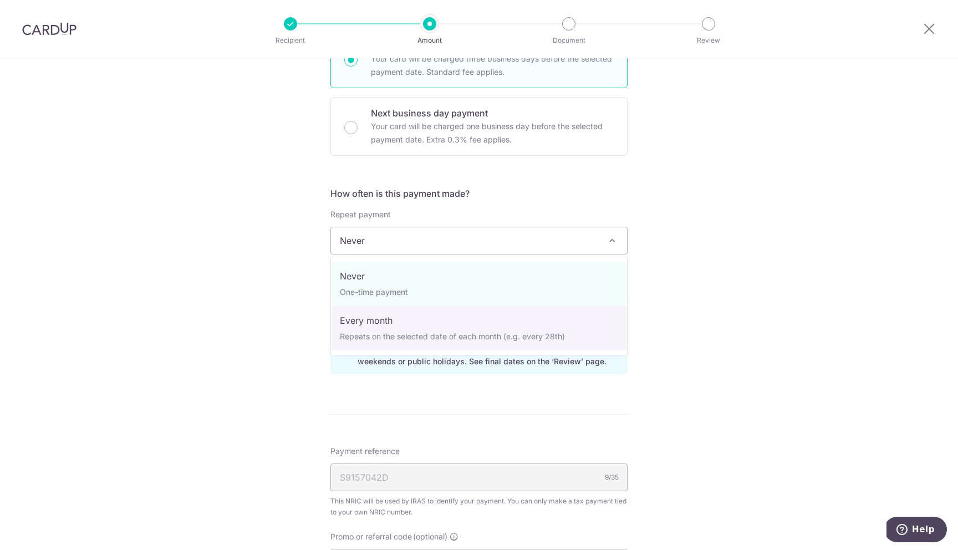
select select "3"
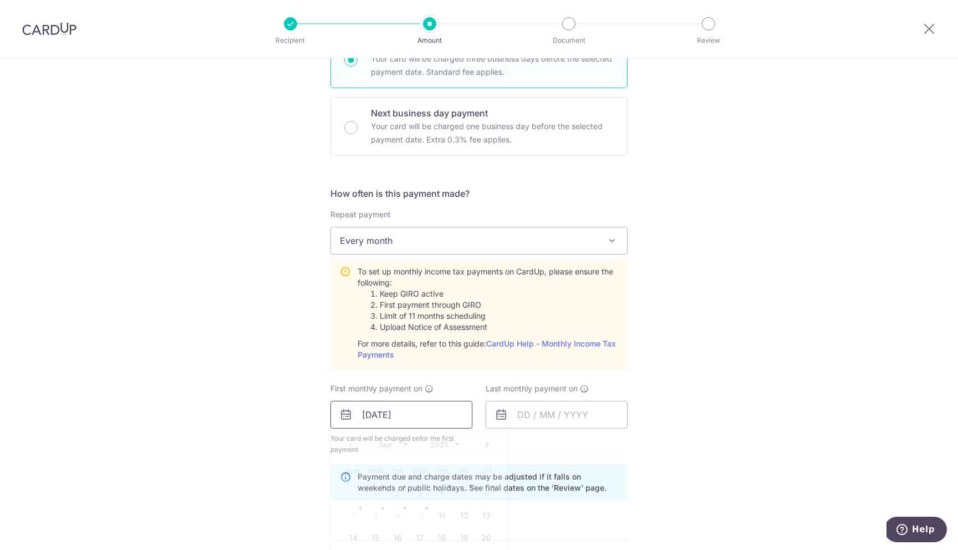
click at [408, 417] on input "[DATE]" at bounding box center [401, 415] width 142 height 28
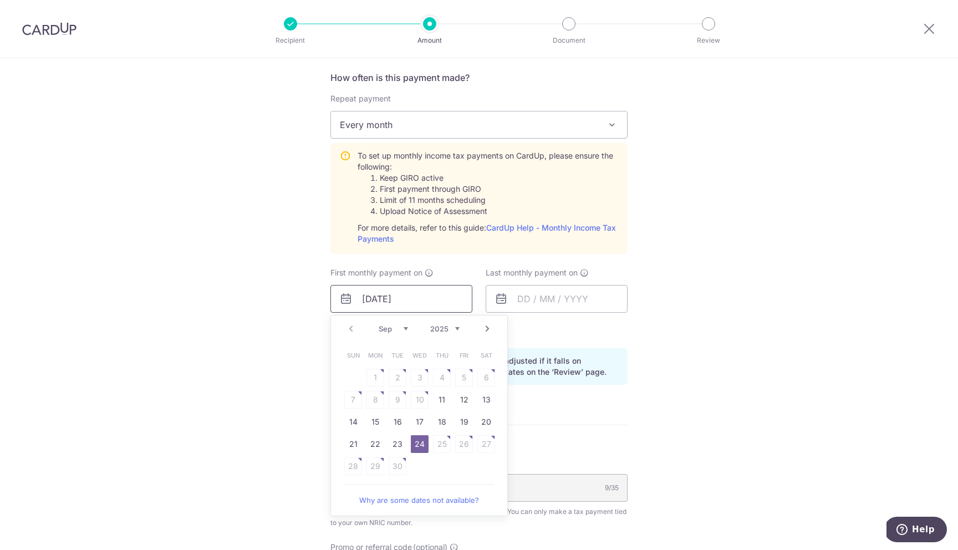
scroll to position [526, 0]
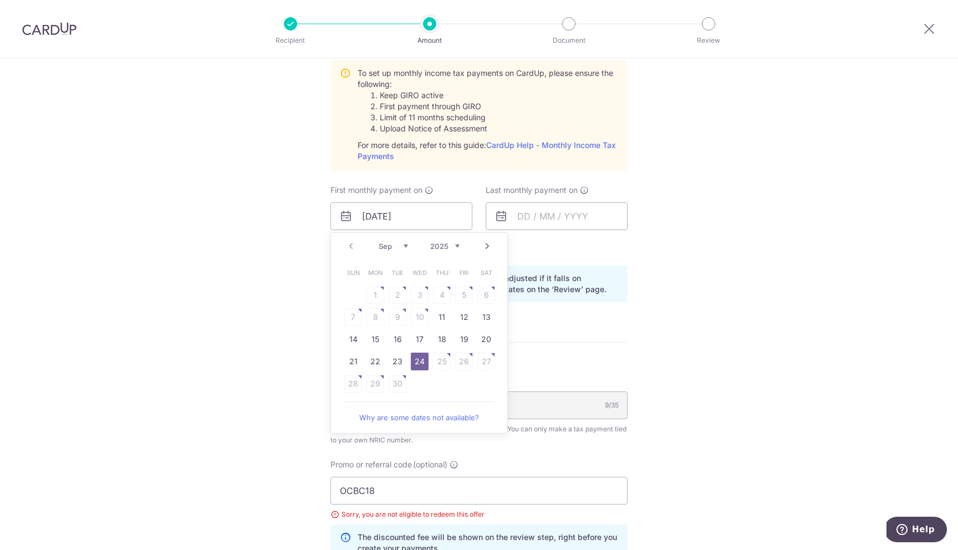
drag, startPoint x: 420, startPoint y: 361, endPoint x: 592, endPoint y: 245, distance: 207.7
click at [420, 361] on link "24" at bounding box center [420, 362] width 18 height 18
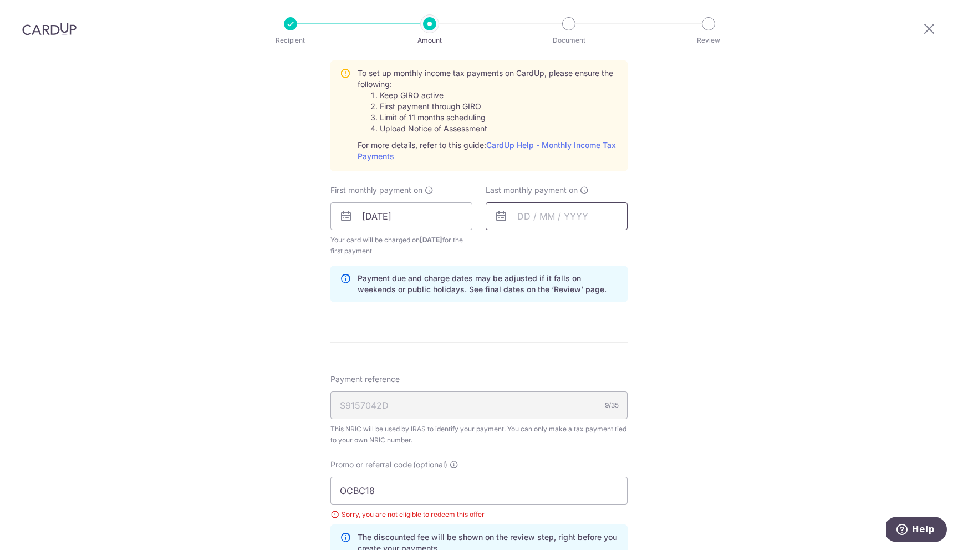
click at [563, 217] on input "text" at bounding box center [557, 216] width 142 height 28
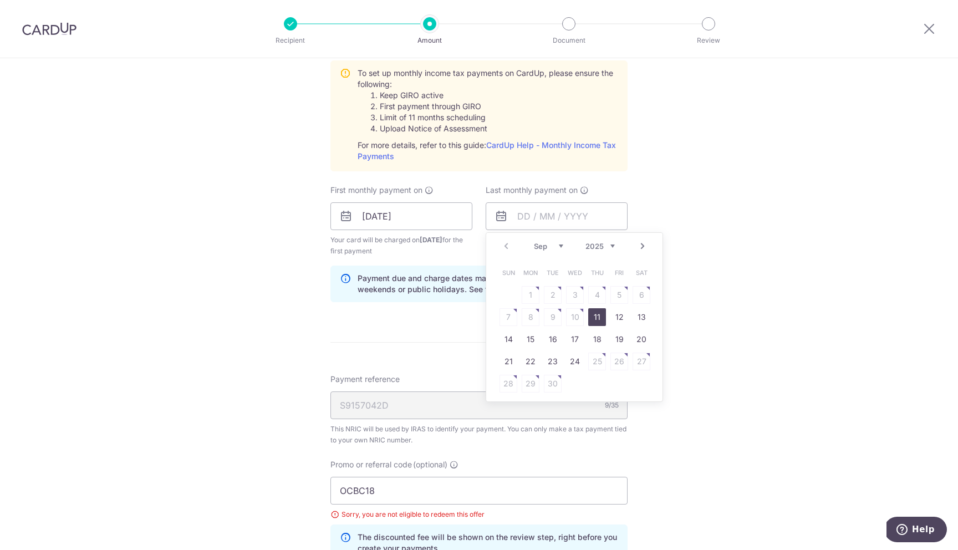
click at [644, 248] on link "Next" at bounding box center [642, 246] width 13 height 13
click at [639, 247] on link "Next" at bounding box center [642, 246] width 13 height 13
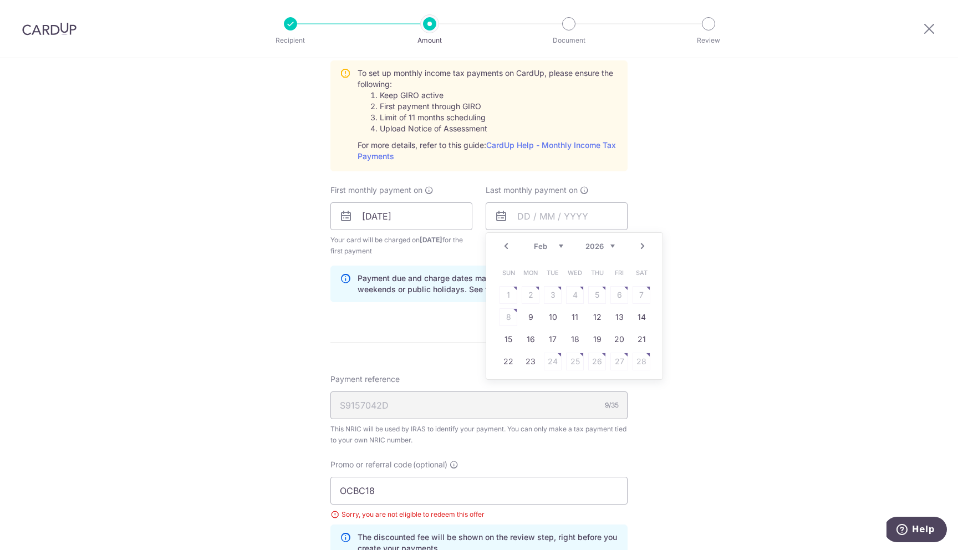
click at [639, 247] on link "Next" at bounding box center [642, 246] width 13 height 13
click at [510, 251] on link "Prev" at bounding box center [506, 246] width 13 height 13
click at [534, 362] on link "23" at bounding box center [531, 362] width 18 height 18
type input "23/02/2026"
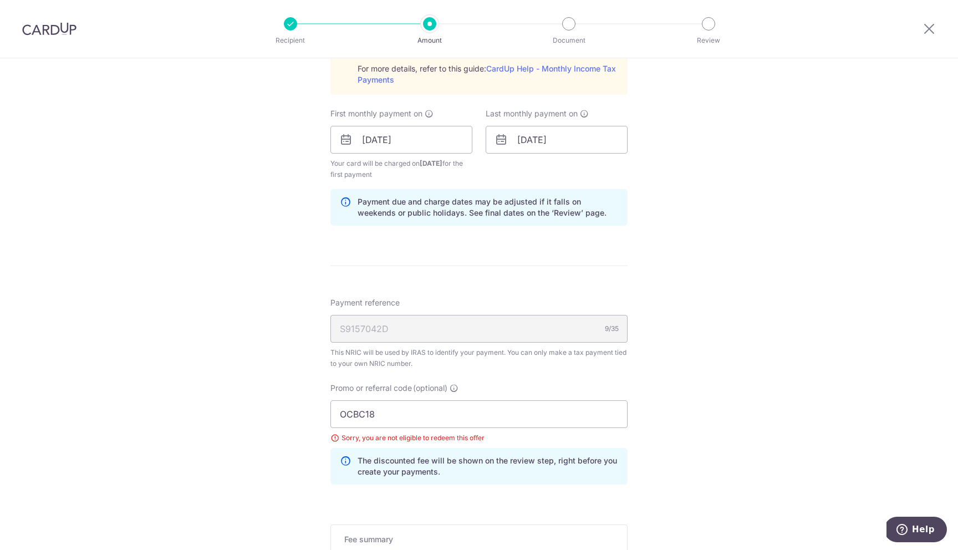
scroll to position [609, 0]
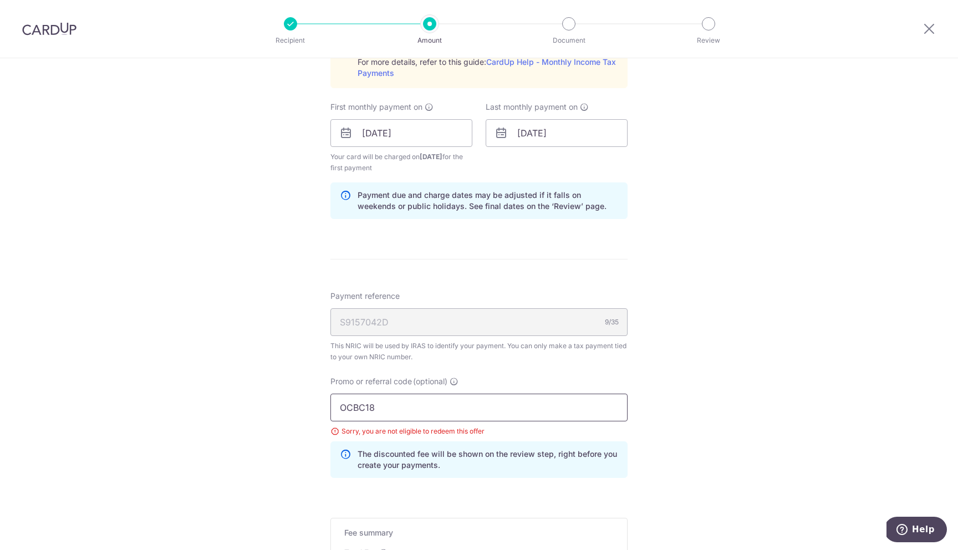
click at [432, 401] on input "OCBC18" at bounding box center [478, 408] width 297 height 28
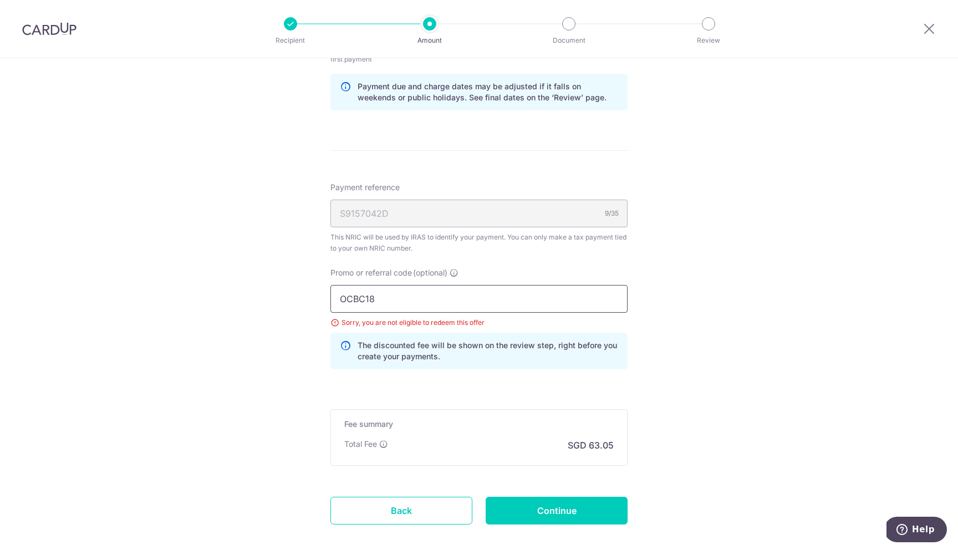
scroll to position [775, 0]
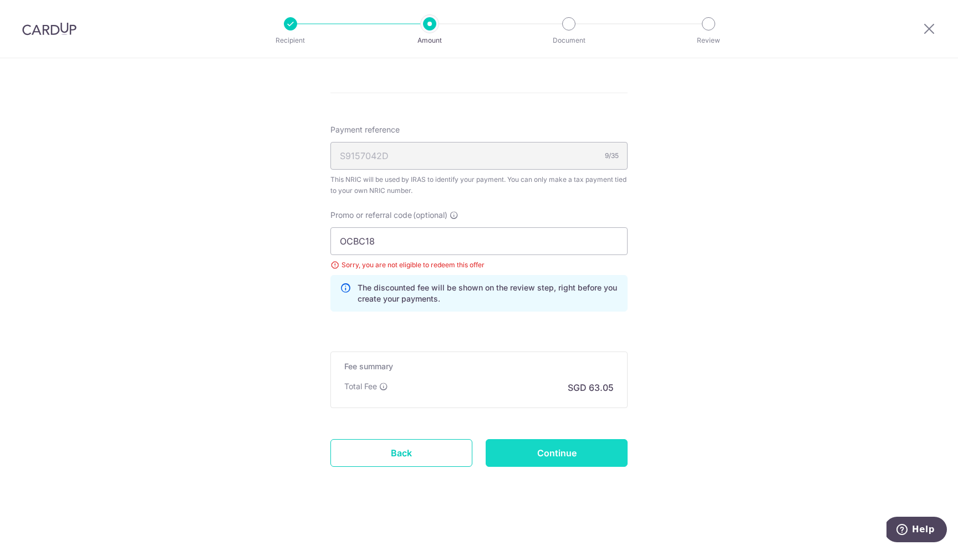
click at [556, 455] on input "Continue" at bounding box center [557, 453] width 142 height 28
type input "Update Schedule"
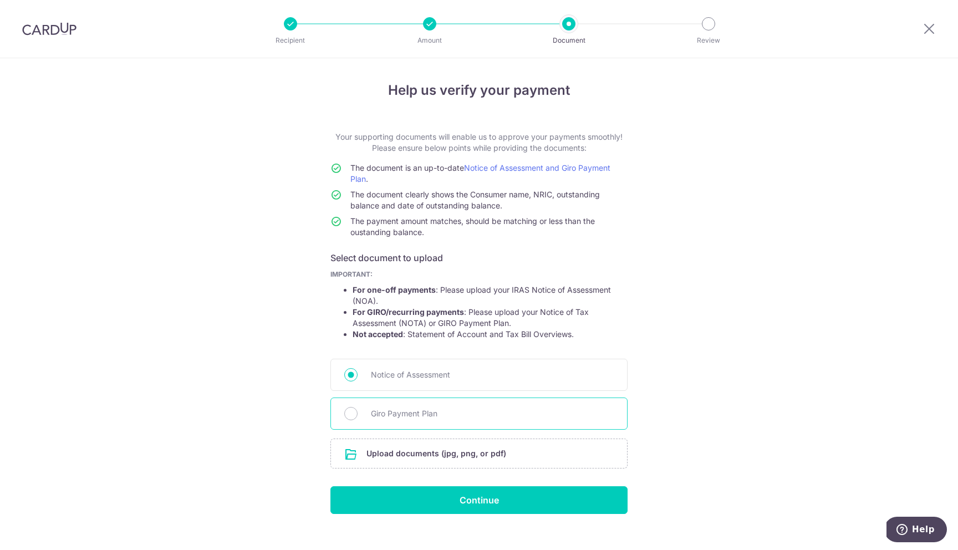
click at [407, 415] on span "Giro Payment Plan" at bounding box center [492, 413] width 243 height 13
click at [358, 415] on input "Giro Payment Plan" at bounding box center [350, 413] width 13 height 13
radio input "true"
click at [419, 457] on input "file" at bounding box center [479, 453] width 296 height 29
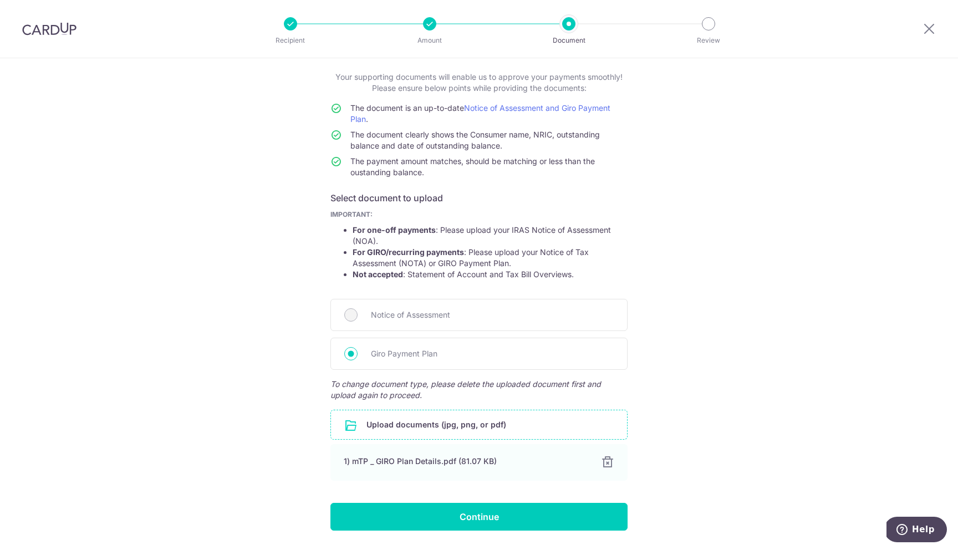
scroll to position [93, 0]
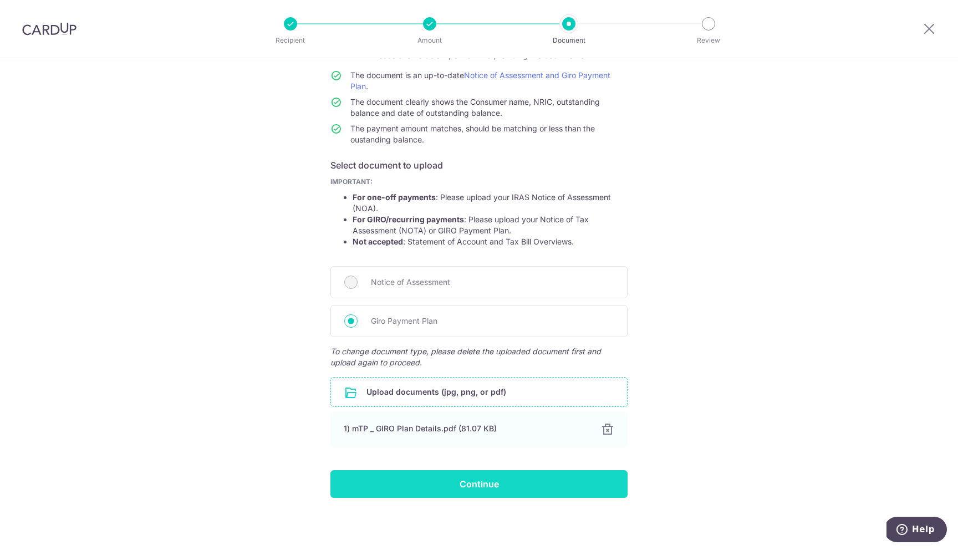
click at [505, 487] on input "Continue" at bounding box center [478, 484] width 297 height 28
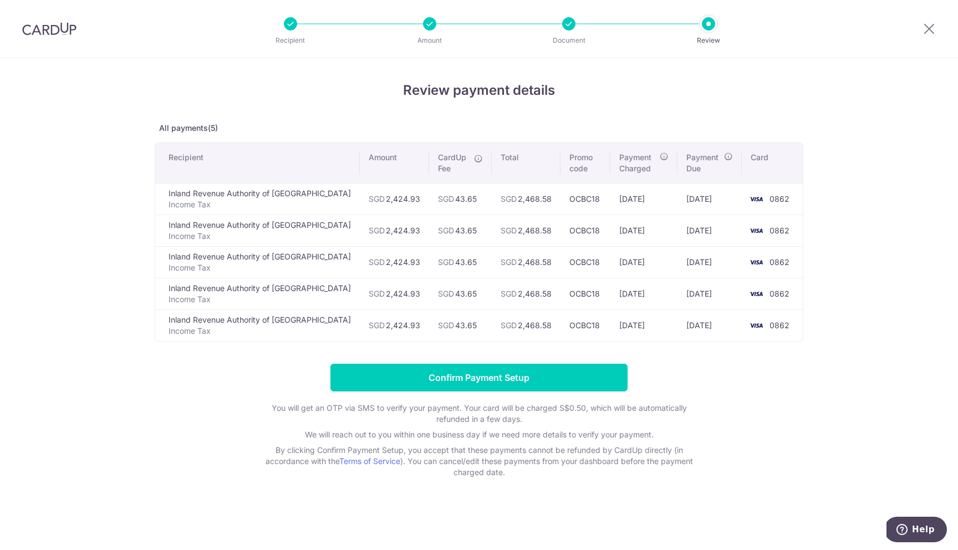
click at [367, 198] on td "SGD 2,424.93" at bounding box center [394, 199] width 69 height 32
copy td "2,424.93"
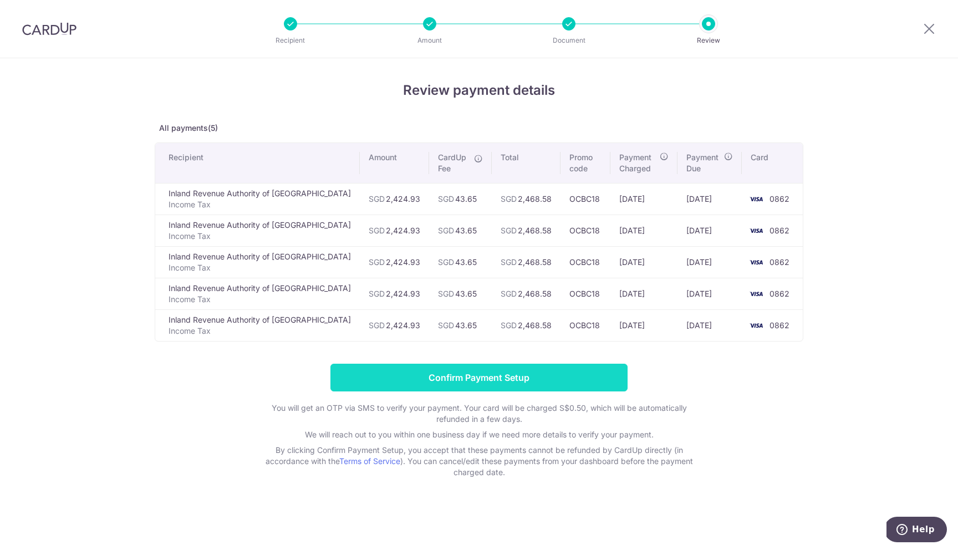
click at [472, 379] on input "Confirm Payment Setup" at bounding box center [478, 378] width 297 height 28
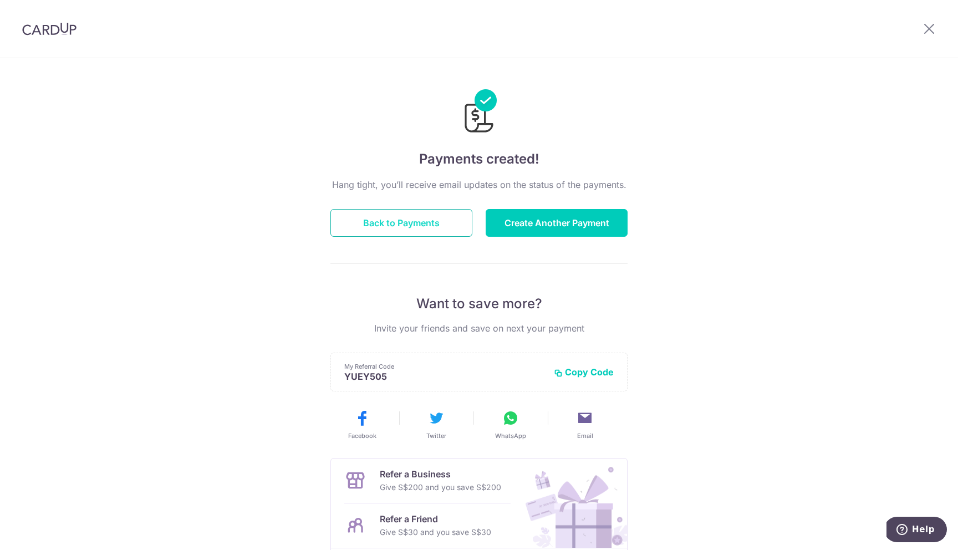
click at [427, 229] on button "Back to Payments" at bounding box center [401, 223] width 142 height 28
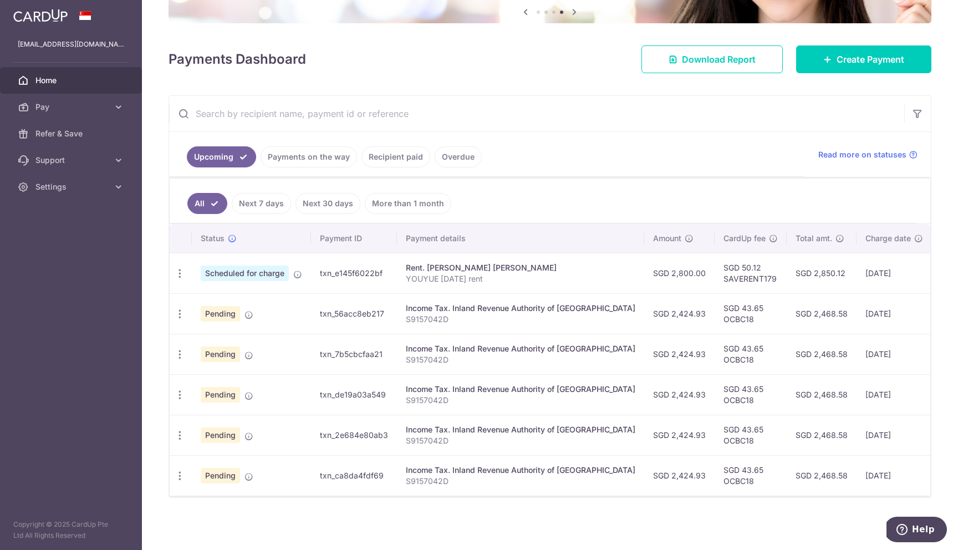
click at [383, 209] on link "More than 1 month" at bounding box center [408, 203] width 86 height 21
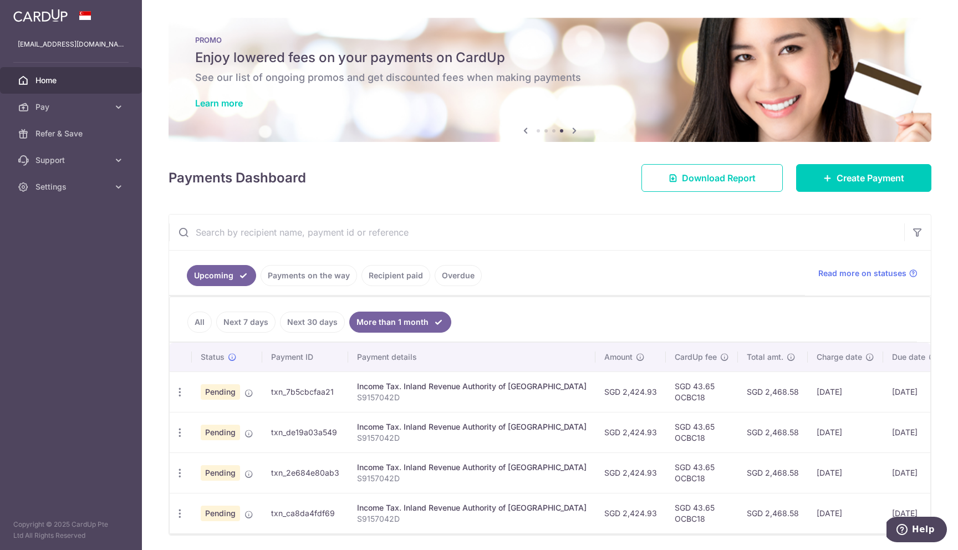
click at [202, 326] on link "All" at bounding box center [199, 322] width 24 height 21
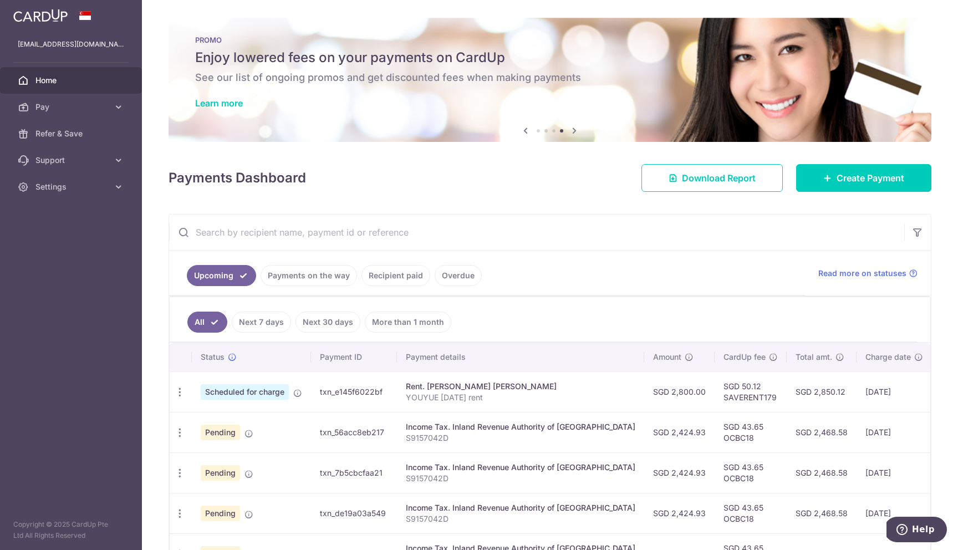
click at [262, 329] on link "Next 7 days" at bounding box center [261, 322] width 59 height 21
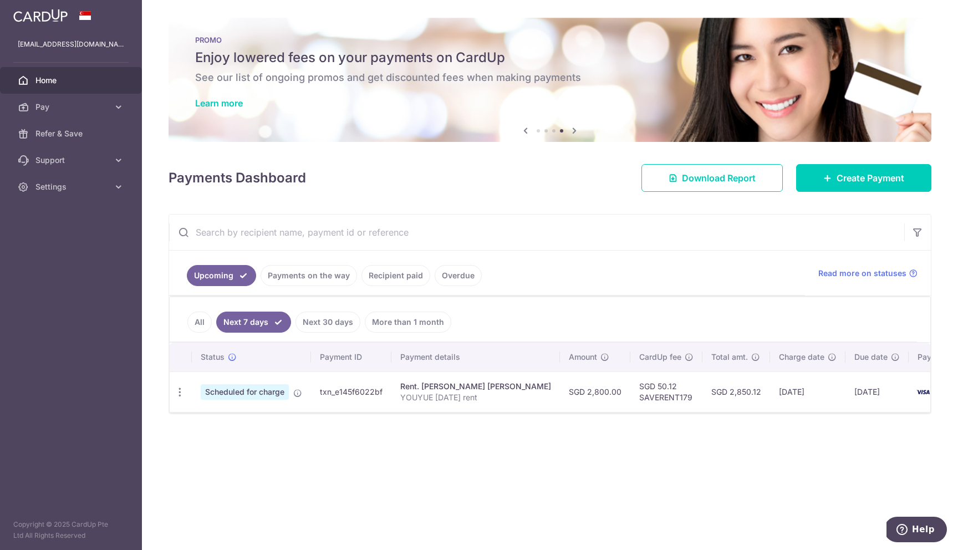
click at [205, 327] on link "All" at bounding box center [199, 322] width 24 height 21
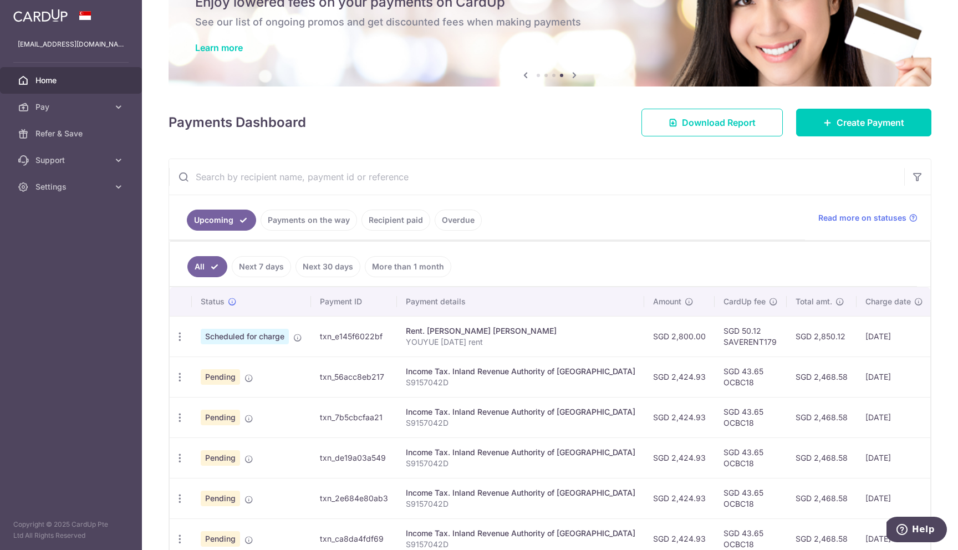
scroll to position [65, 0]
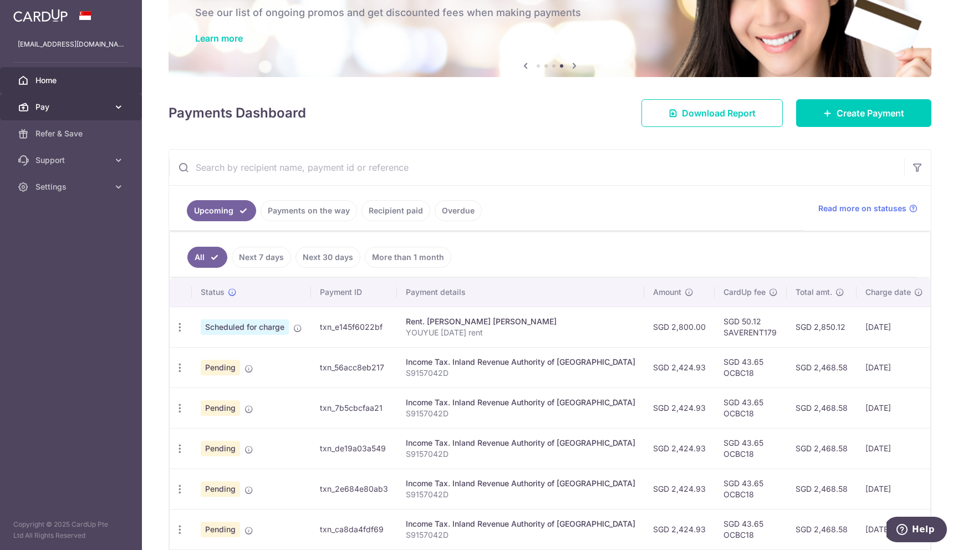
click at [62, 106] on span "Pay" at bounding box center [71, 106] width 73 height 11
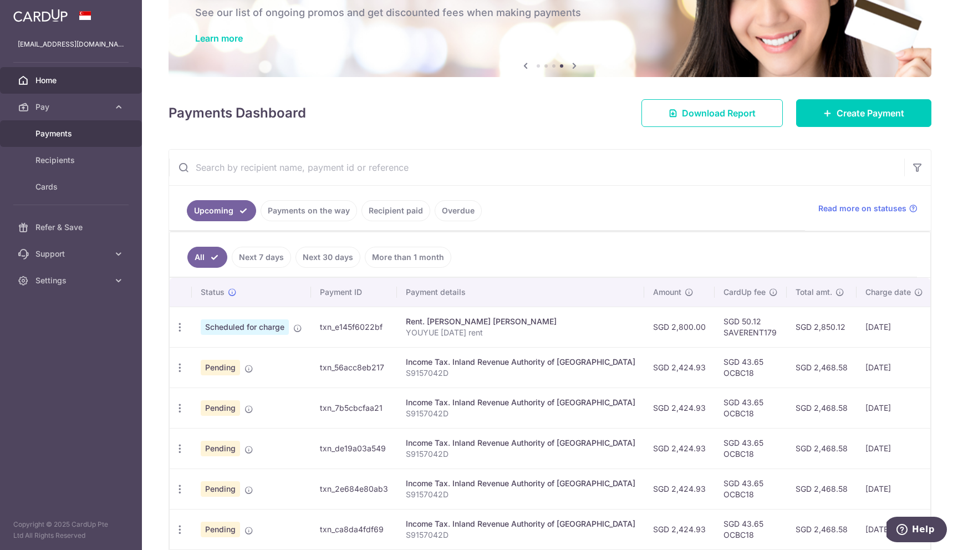
click at [56, 134] on span "Payments" at bounding box center [71, 133] width 73 height 11
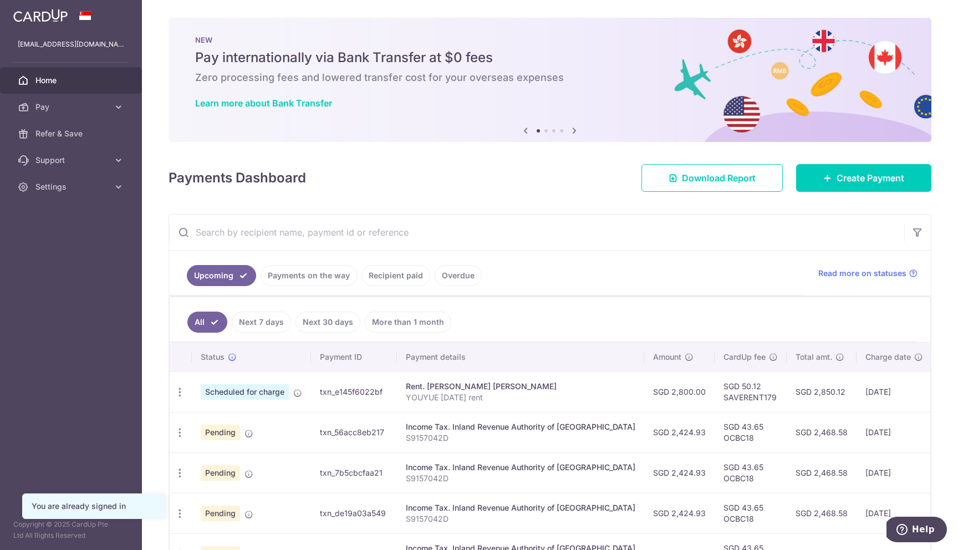
scroll to position [119, 0]
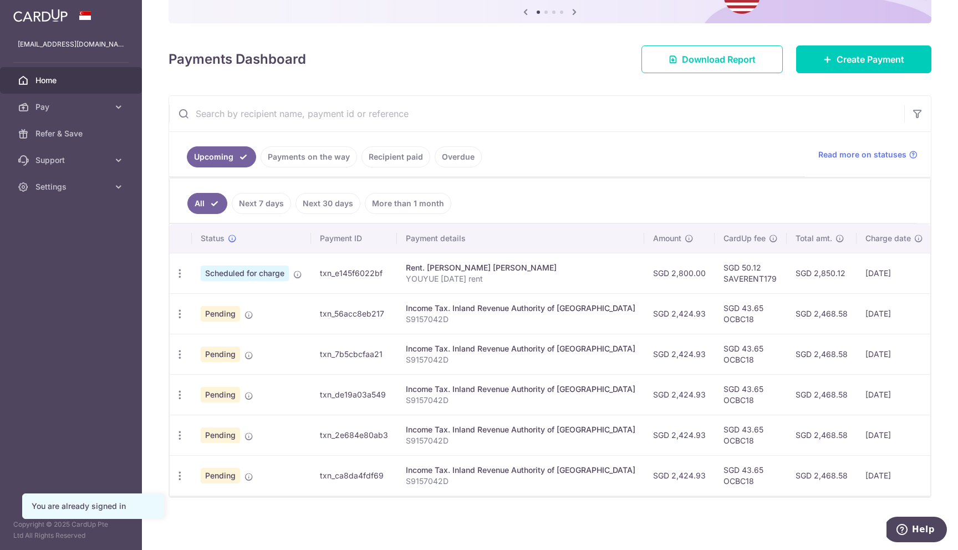
click at [457, 278] on p "YOUYUE [DATE] rent" at bounding box center [521, 278] width 230 height 11
click at [486, 277] on p "YOUYUE [DATE] rent" at bounding box center [521, 278] width 230 height 11
